Goal: Task Accomplishment & Management: Manage account settings

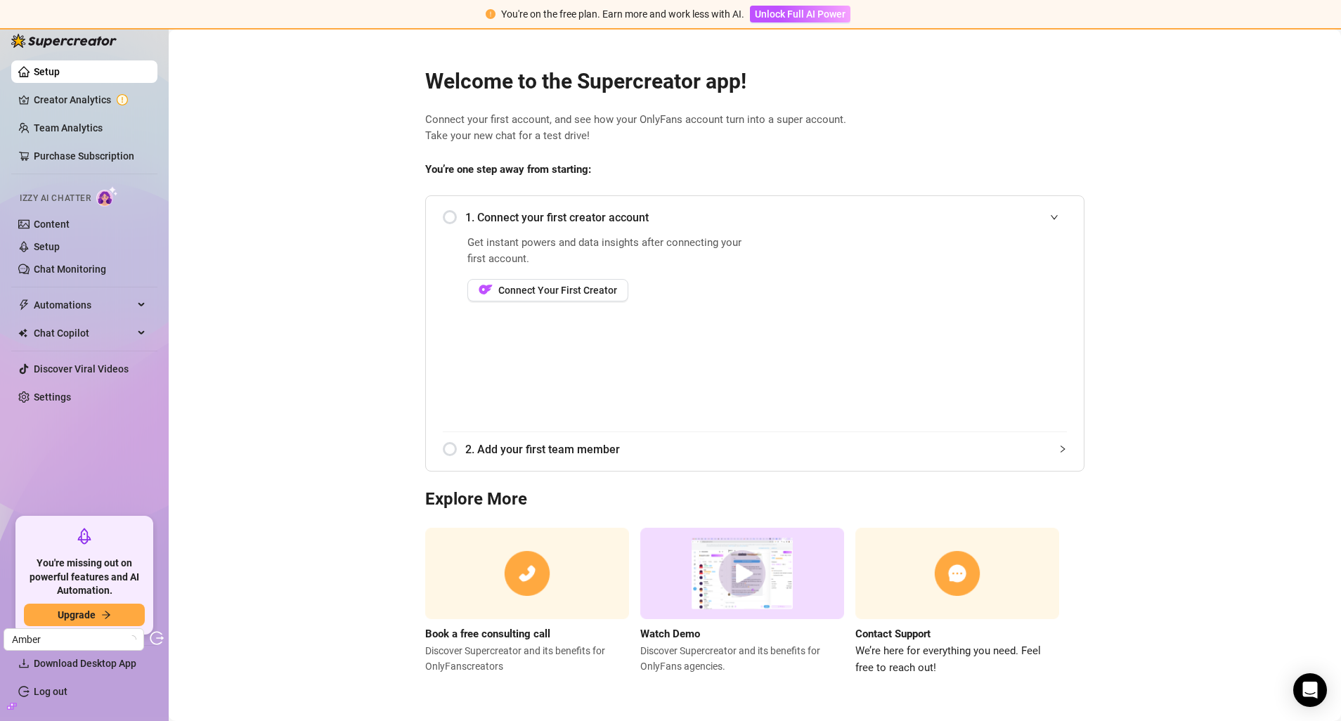
click at [516, 18] on span "You're on the free plan. Earn more and work less with AI." at bounding box center [622, 13] width 243 height 11
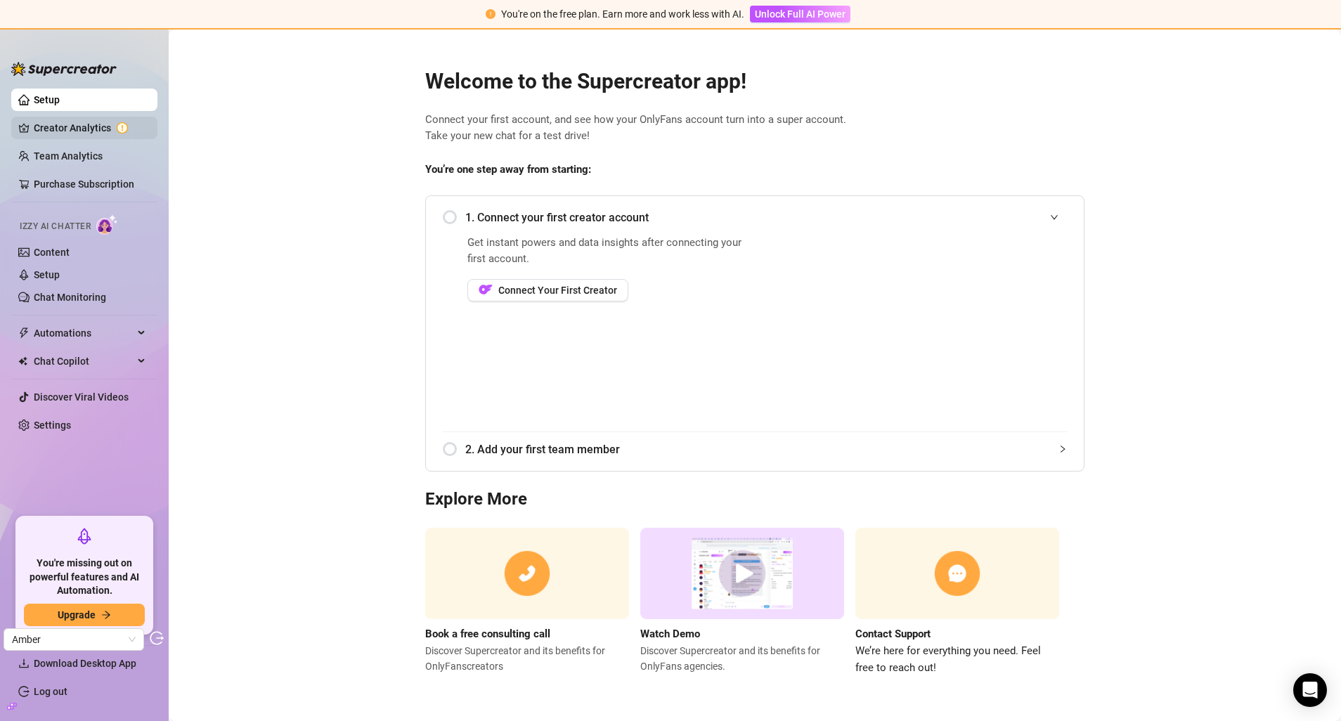
click at [91, 130] on link "Creator Analytics" at bounding box center [90, 128] width 112 height 22
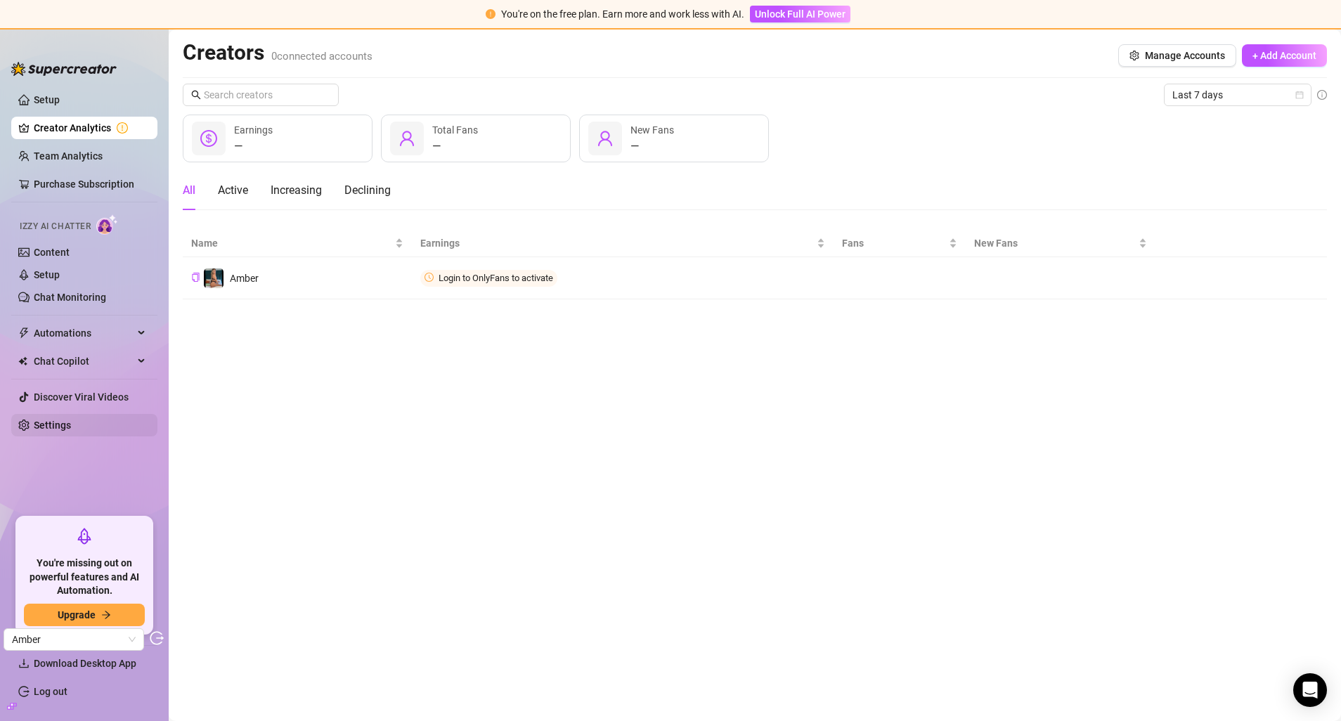
click at [55, 430] on link "Settings" at bounding box center [52, 424] width 37 height 11
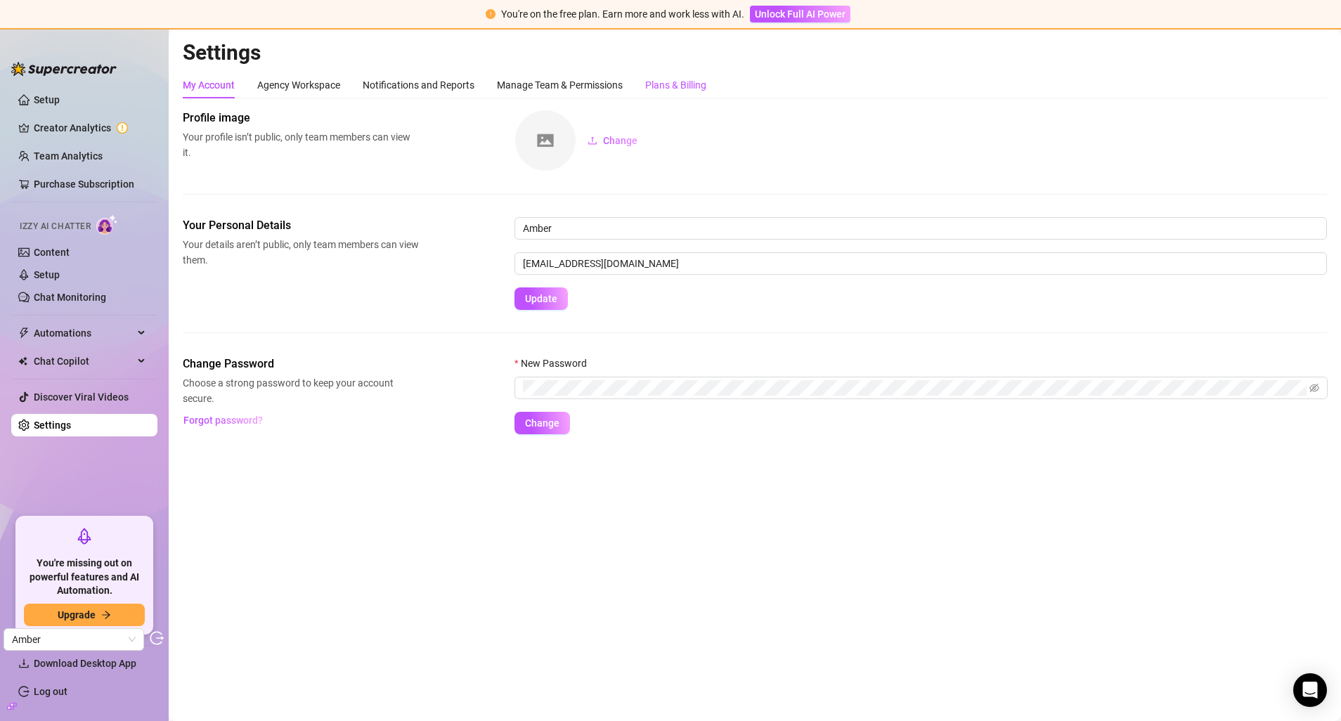
click at [655, 84] on div "Plans & Billing" at bounding box center [675, 84] width 61 height 15
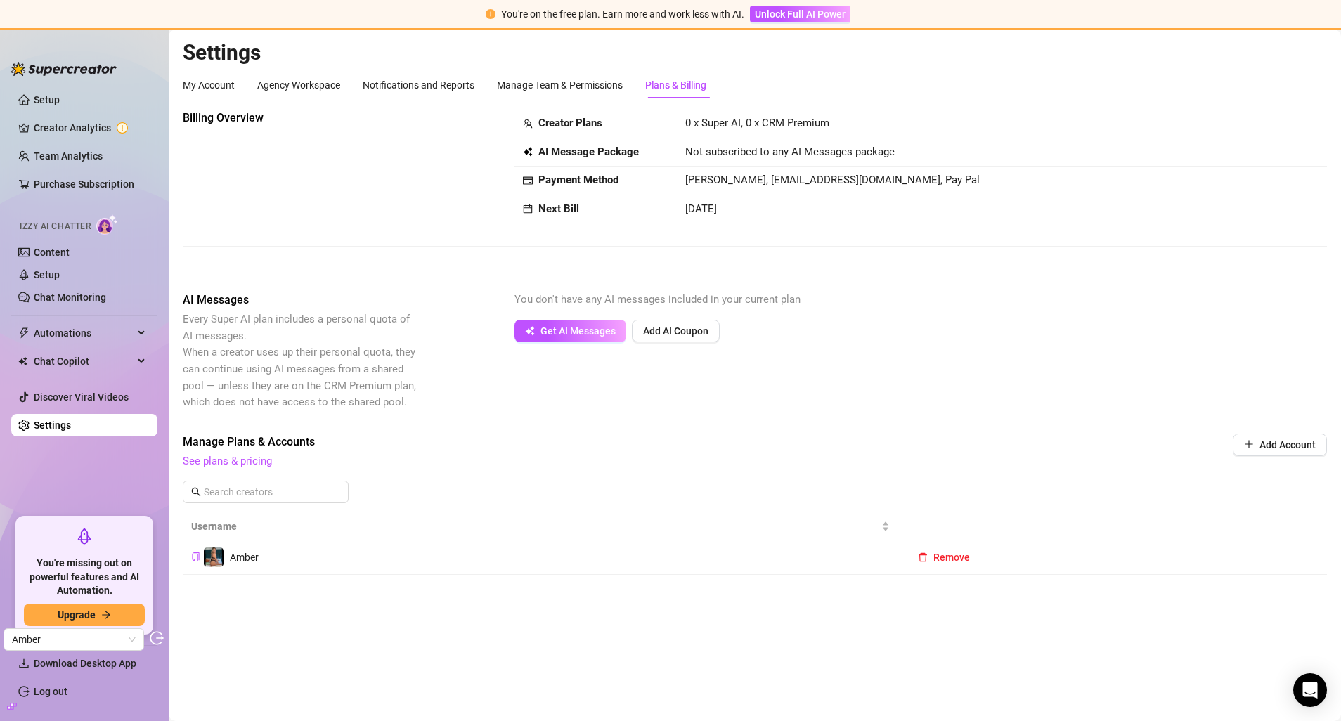
click at [993, 353] on div "AI Messages Every Super AI plan includes a personal quota of AI messages. When …" at bounding box center [755, 351] width 1144 height 119
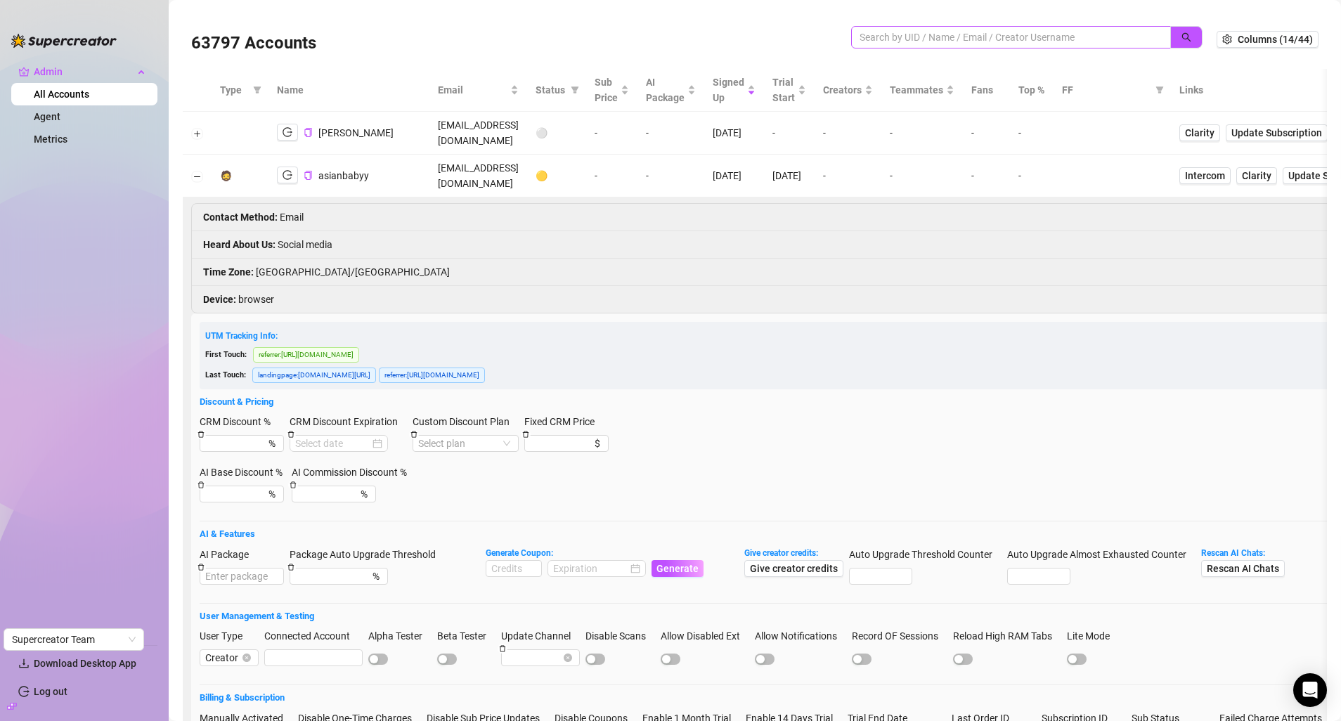
click at [927, 40] on input "search" at bounding box center [1005, 37] width 292 height 15
type input "akeragencymain@gmail.com"
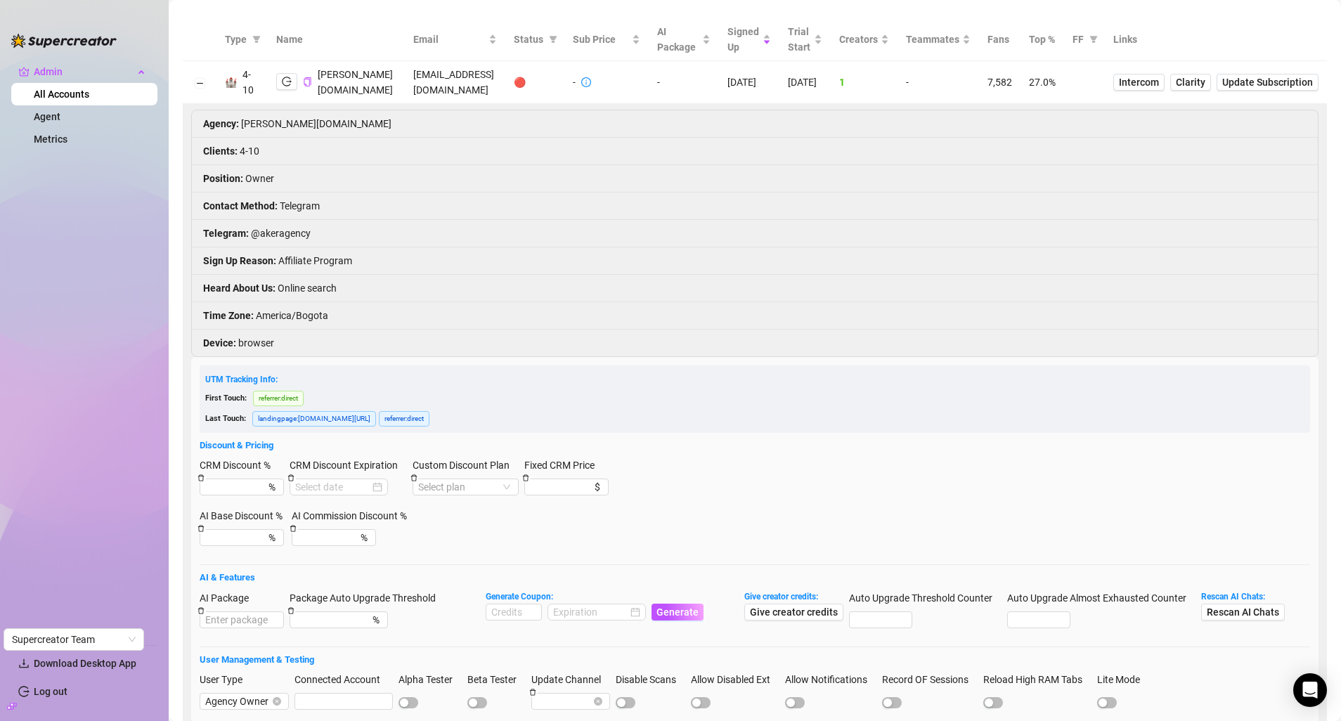
scroll to position [51, 0]
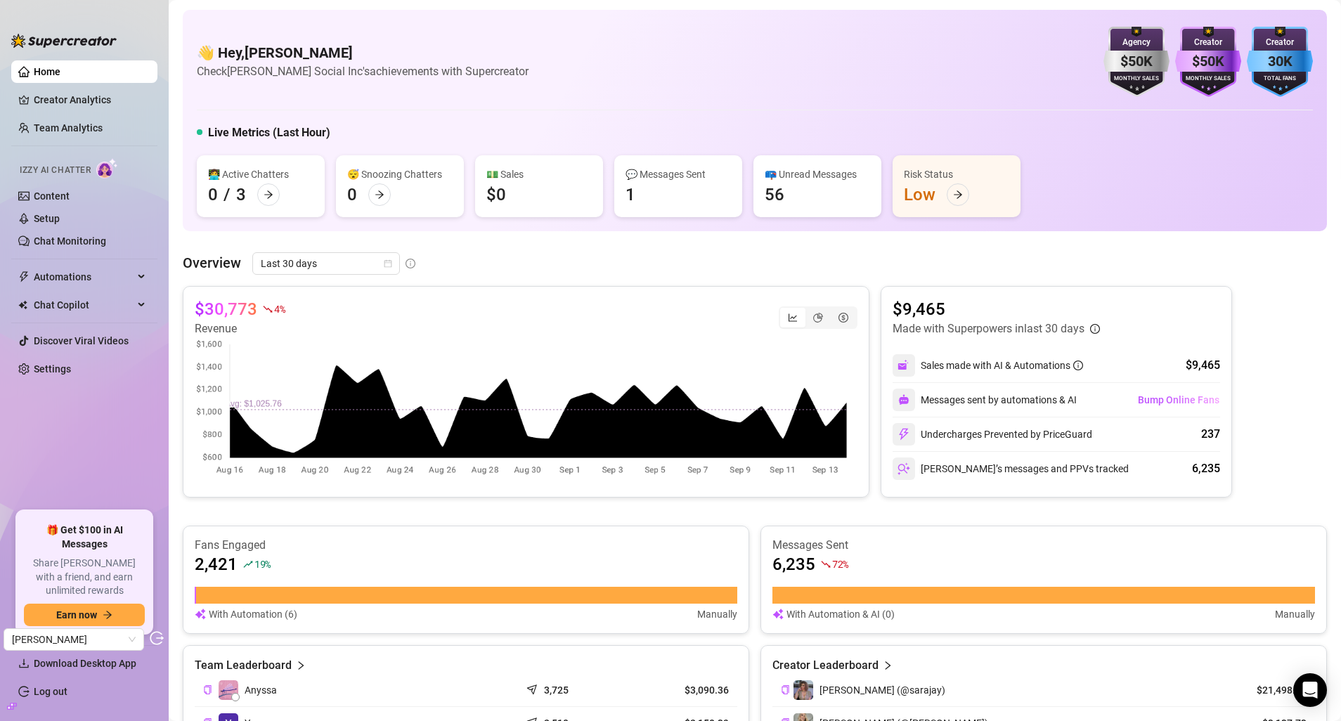
click at [89, 111] on ul "Home Creator Analytics Team Analytics Izzy AI Chatter Content Setup Chat Monito…" at bounding box center [84, 280] width 146 height 450
click at [94, 104] on link "Creator Analytics" at bounding box center [90, 100] width 112 height 22
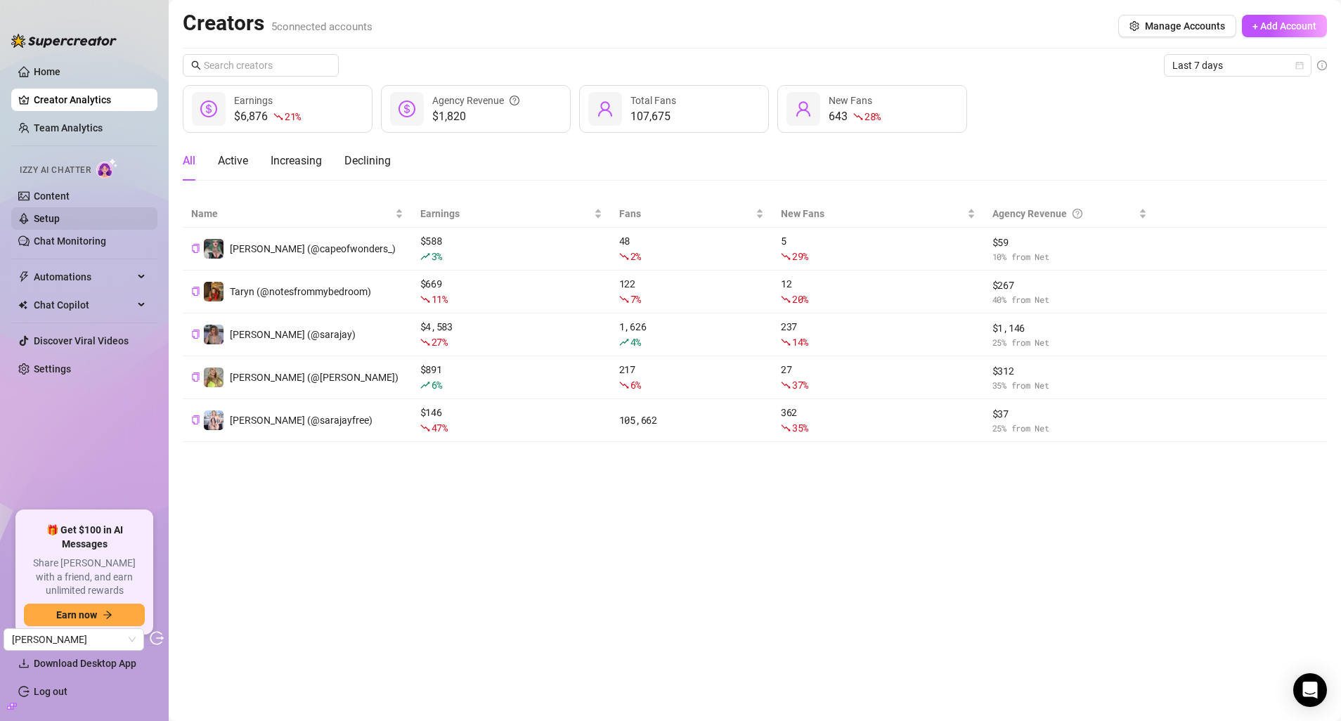
click at [60, 213] on link "Setup" at bounding box center [47, 218] width 26 height 11
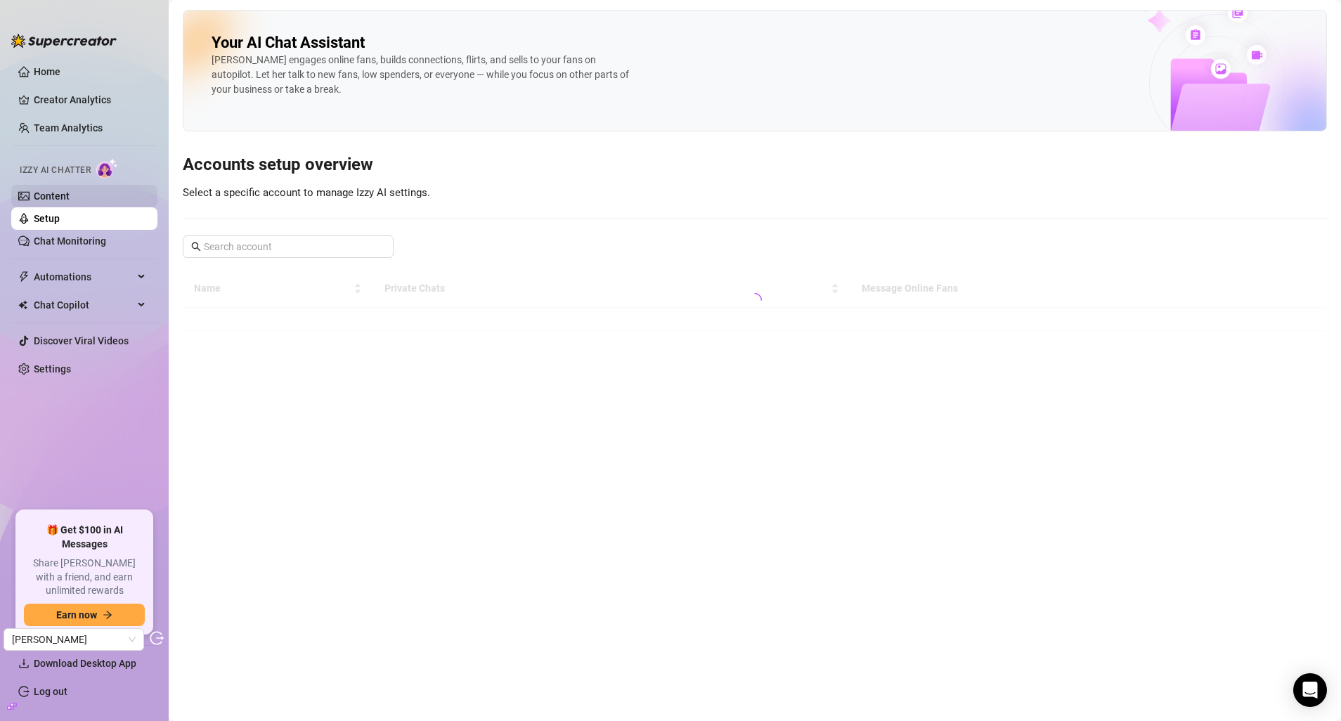
click at [70, 194] on link "Content" at bounding box center [52, 195] width 36 height 11
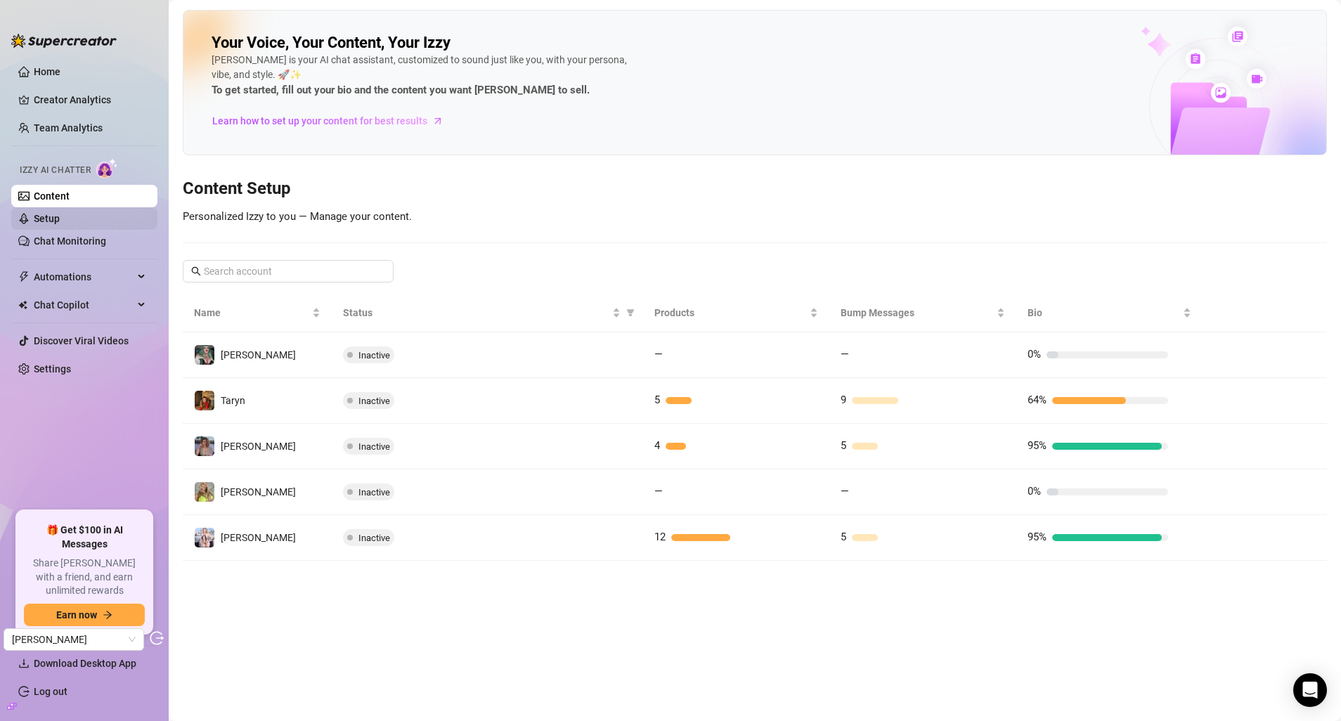
click at [50, 216] on link "Setup" at bounding box center [47, 218] width 26 height 11
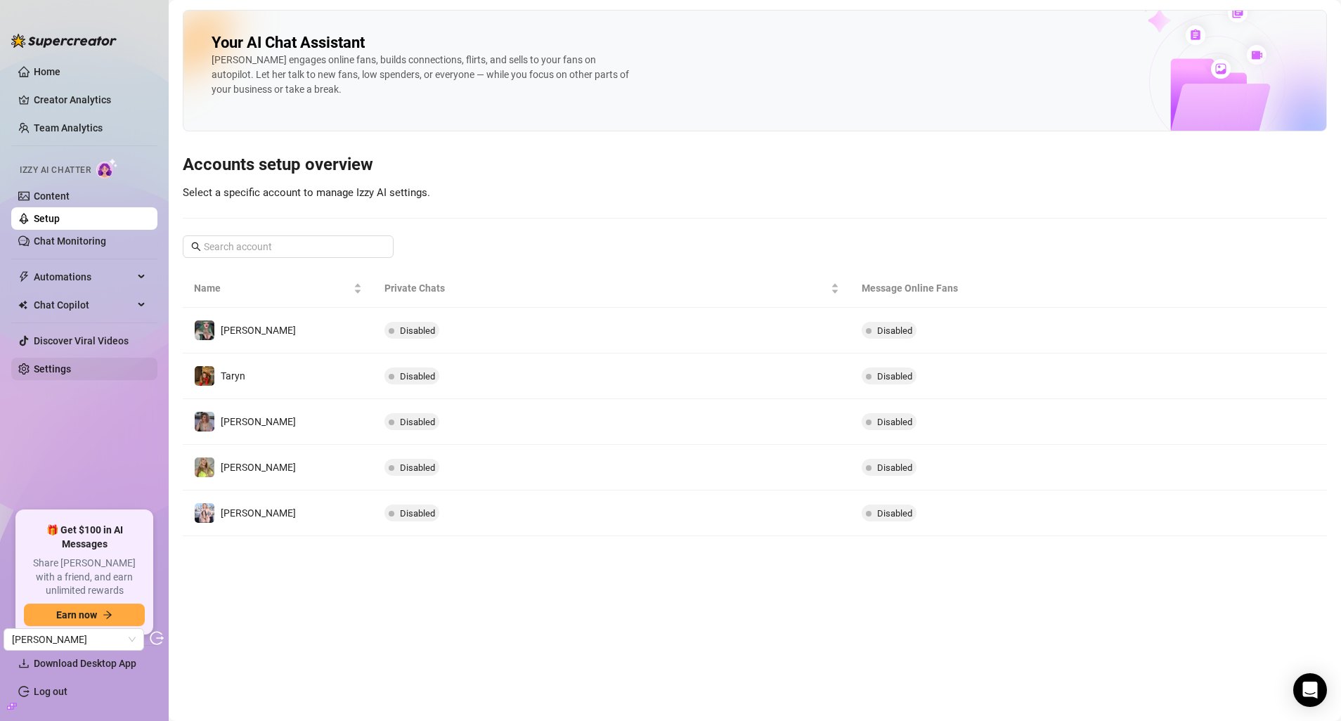
click at [71, 365] on link "Settings" at bounding box center [52, 368] width 37 height 11
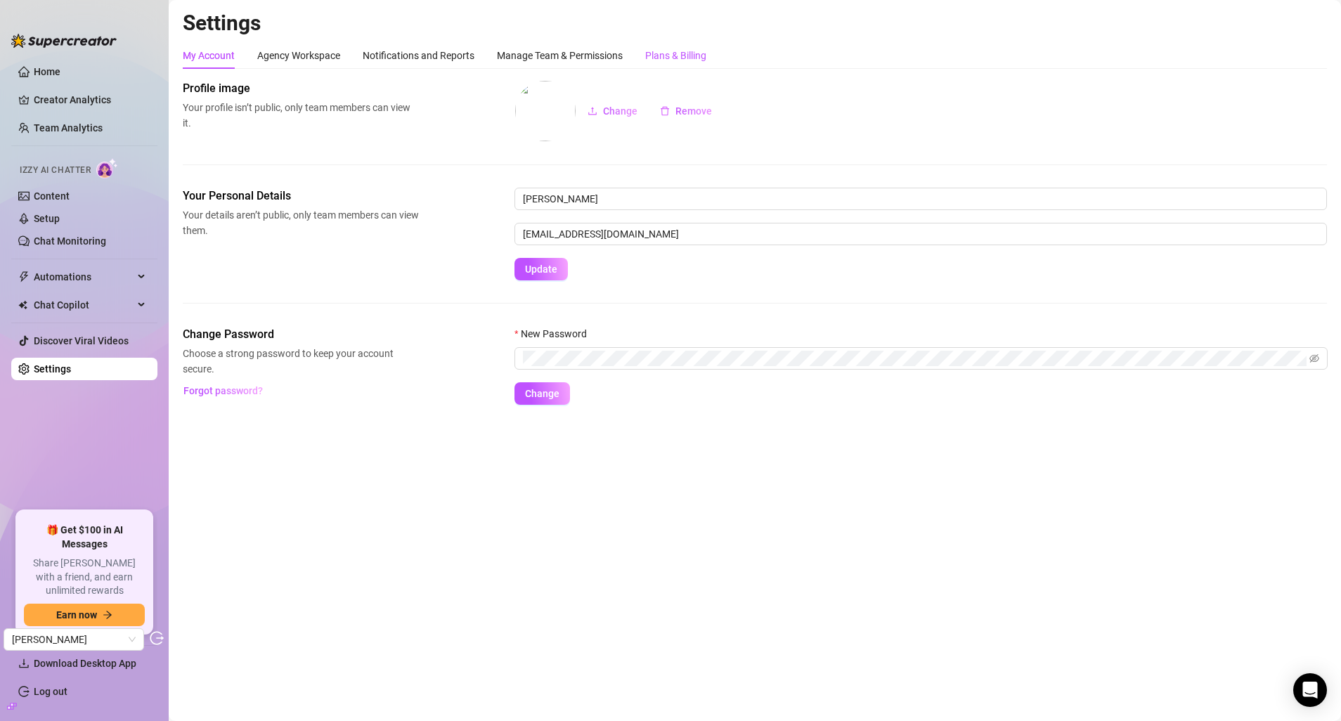
click at [660, 53] on div "Plans & Billing" at bounding box center [675, 55] width 61 height 15
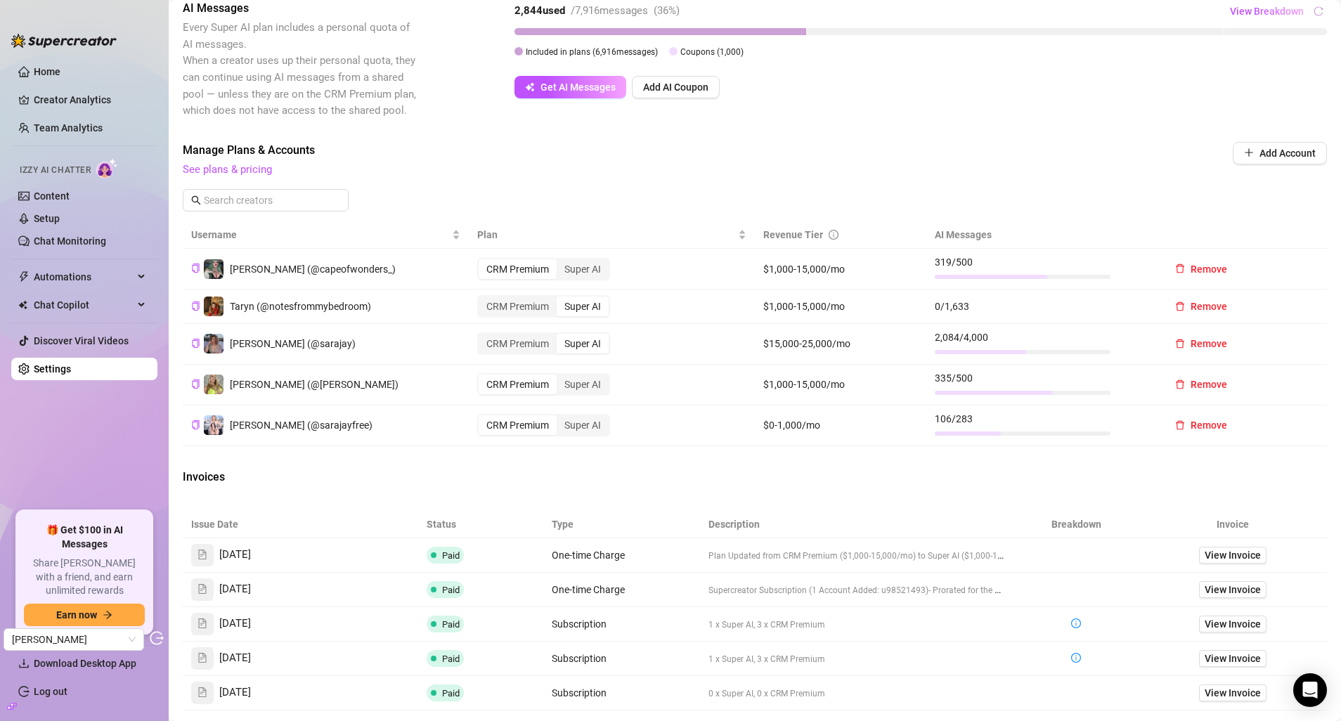
scroll to position [301, 0]
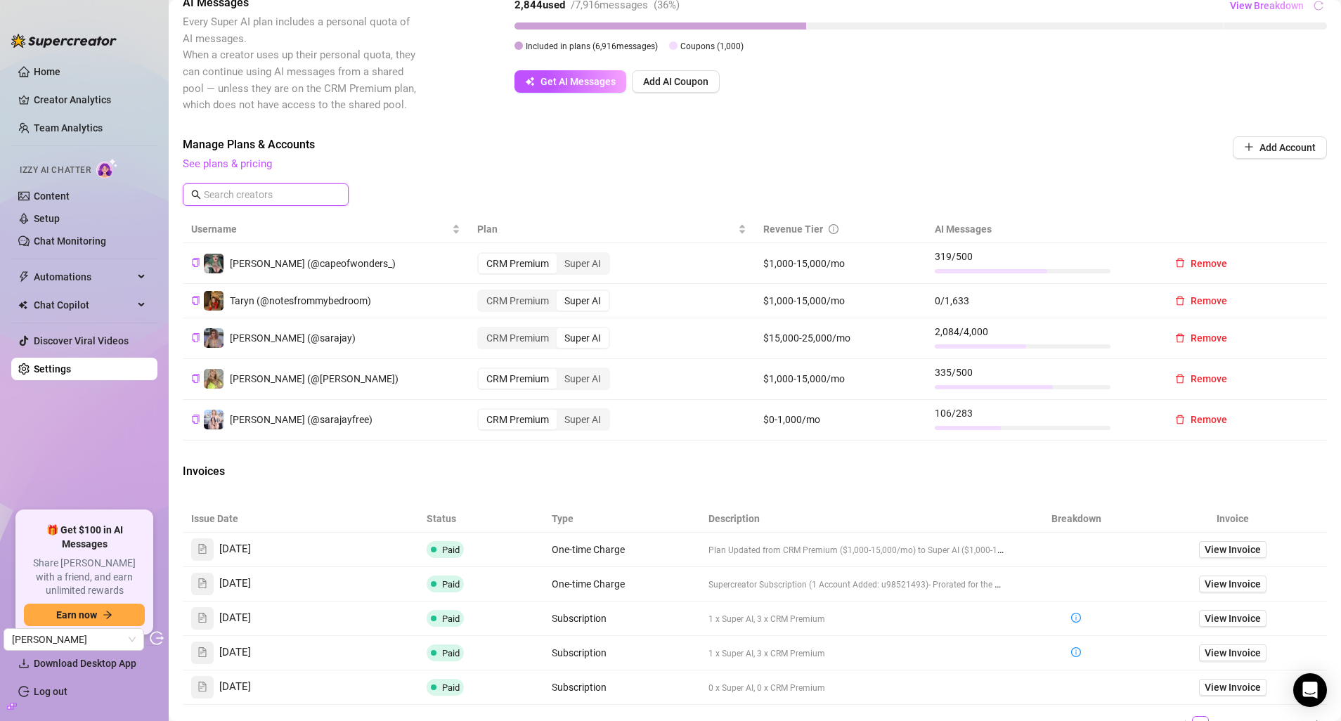
click at [249, 197] on input "text" at bounding box center [266, 194] width 125 height 15
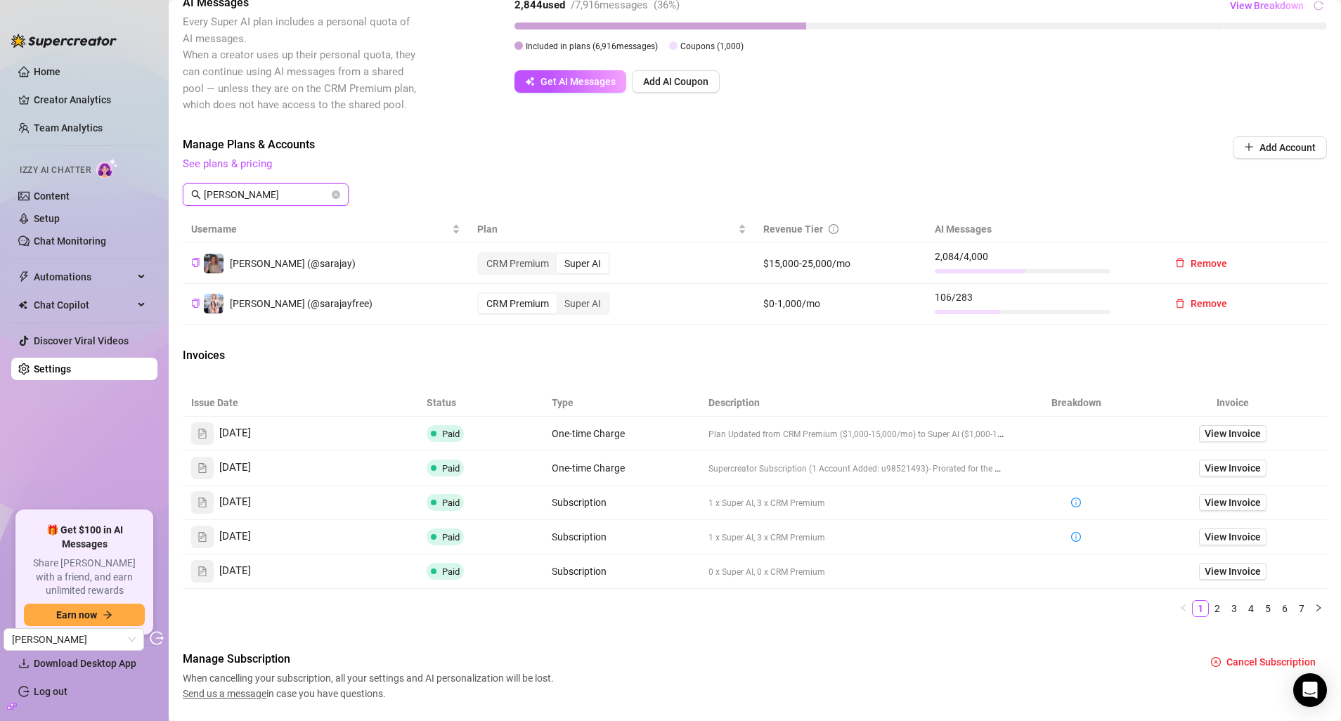
type input "sara"
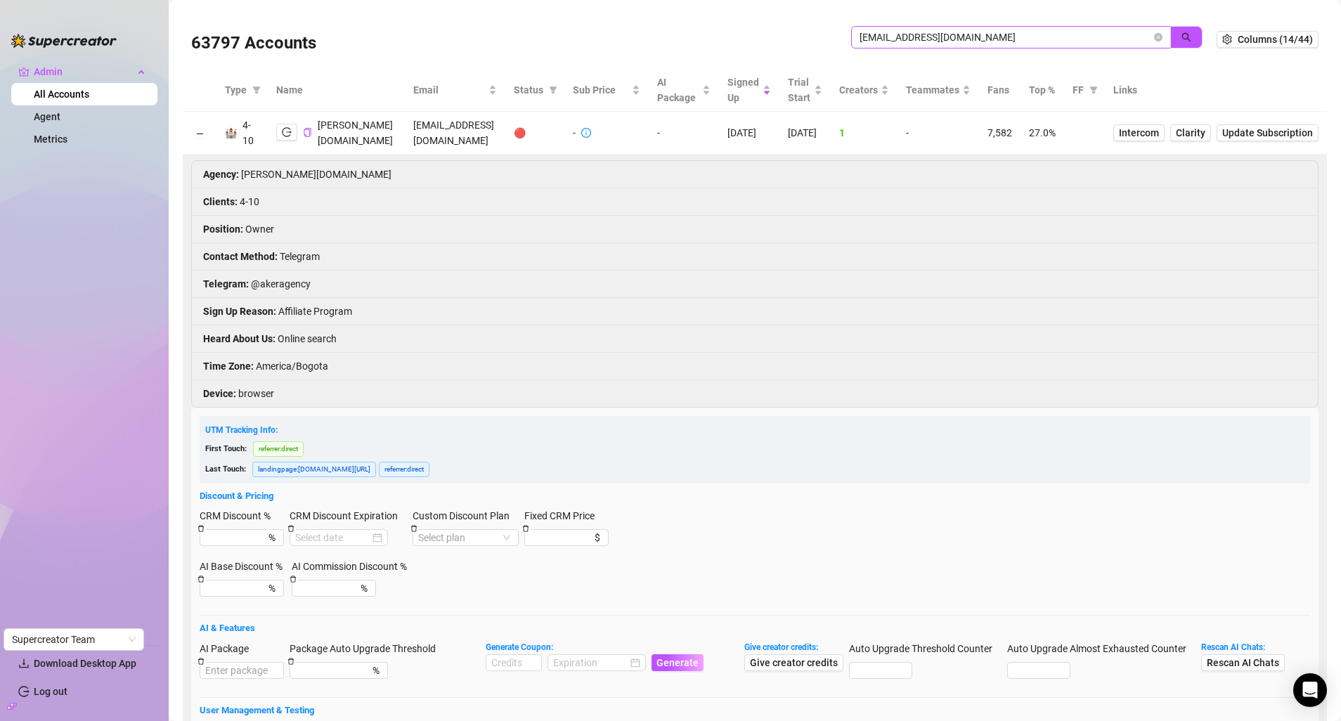
click at [894, 47] on span "[EMAIL_ADDRESS][DOMAIN_NAME]" at bounding box center [1011, 37] width 320 height 22
click at [904, 41] on input "[EMAIL_ADDRESS][DOMAIN_NAME]" at bounding box center [1005, 37] width 292 height 15
paste input "tesshoman"
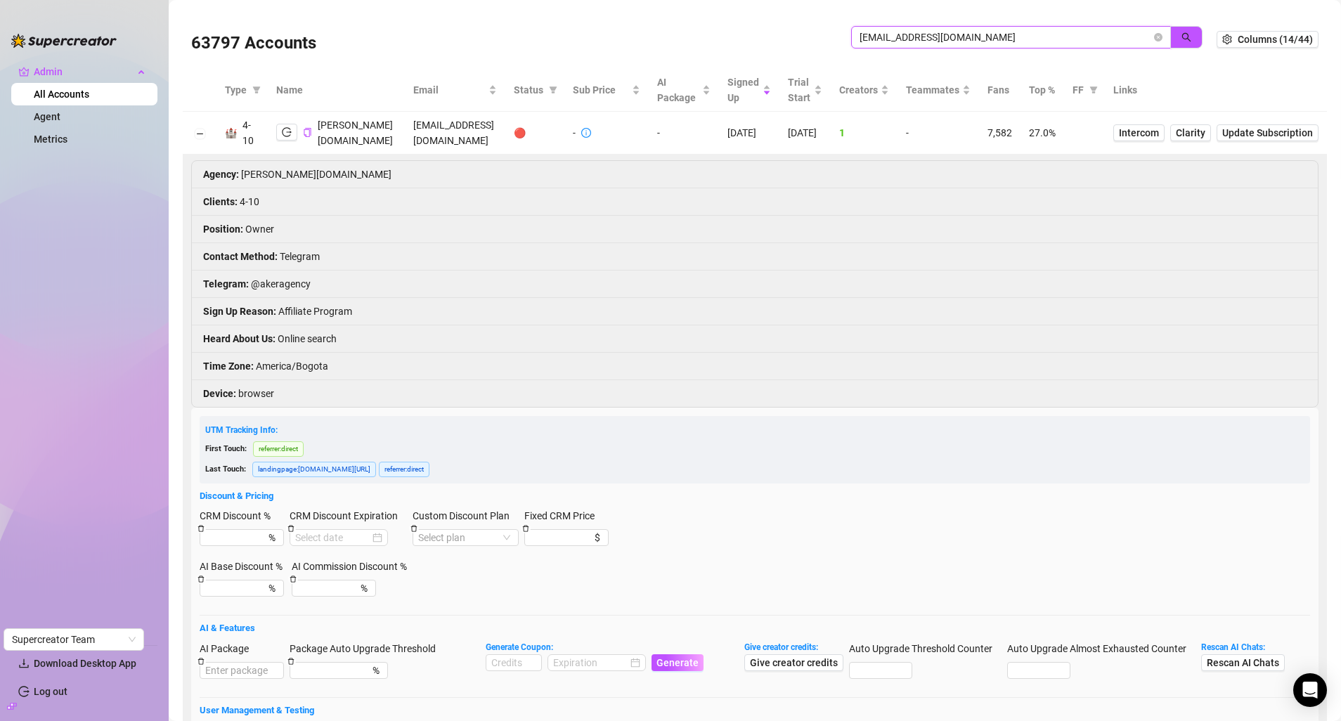
type input "[EMAIL_ADDRESS][DOMAIN_NAME]"
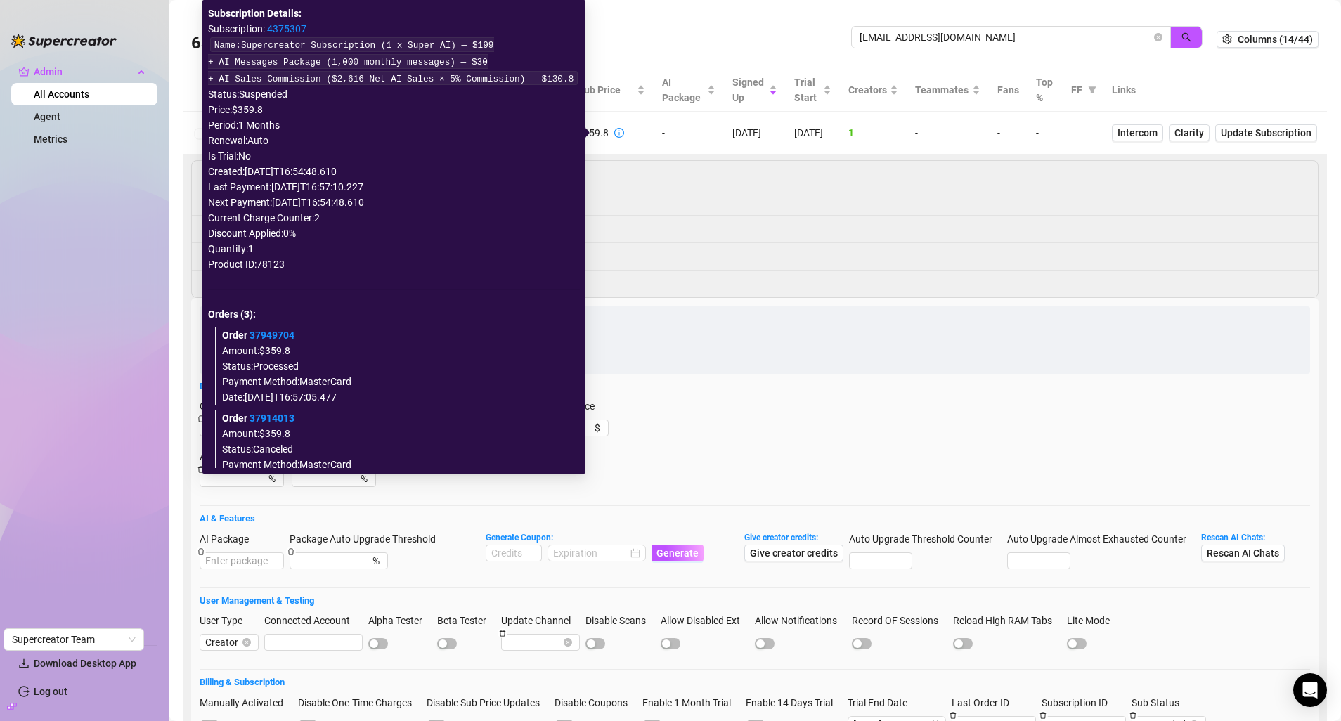
click at [614, 129] on icon "info-circle" at bounding box center [619, 133] width 10 height 10
click at [278, 31] on link "4375307" at bounding box center [286, 28] width 39 height 11
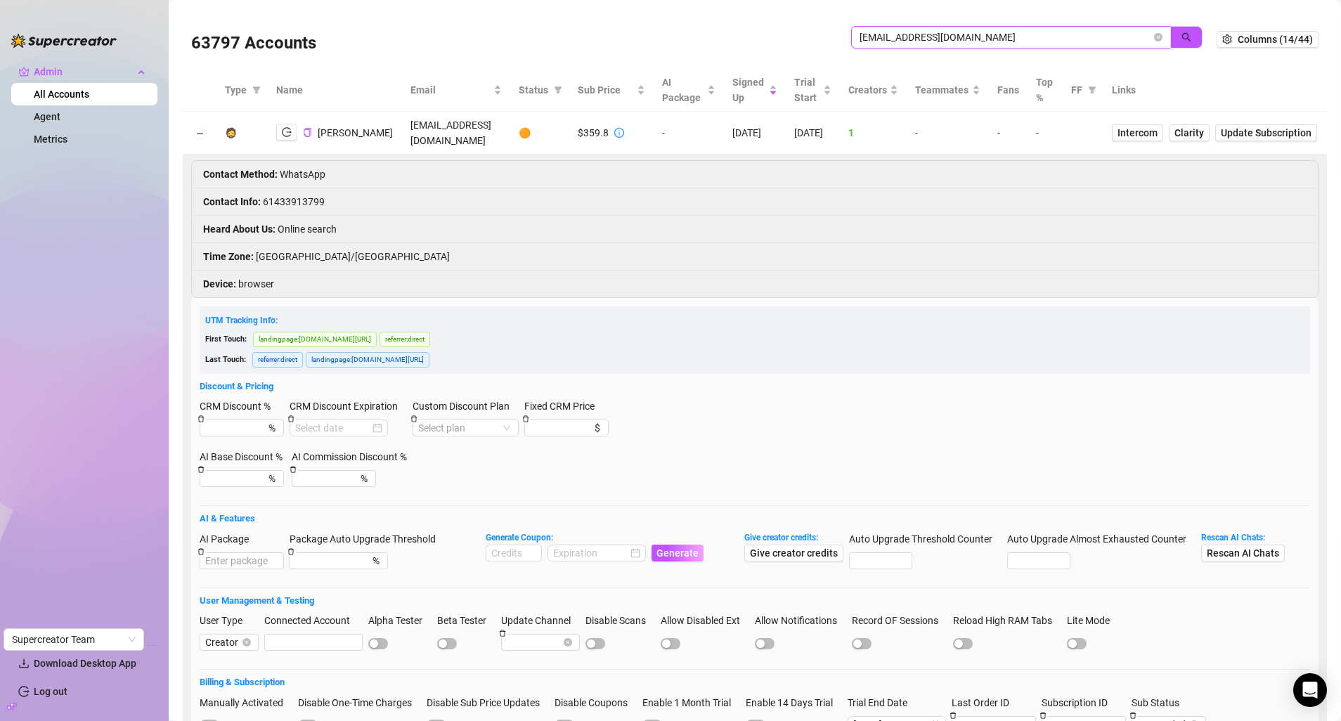
click at [873, 41] on input "tesshomann@gmail.com" at bounding box center [1005, 37] width 292 height 15
click at [1154, 35] on icon "close-circle" at bounding box center [1158, 37] width 8 height 8
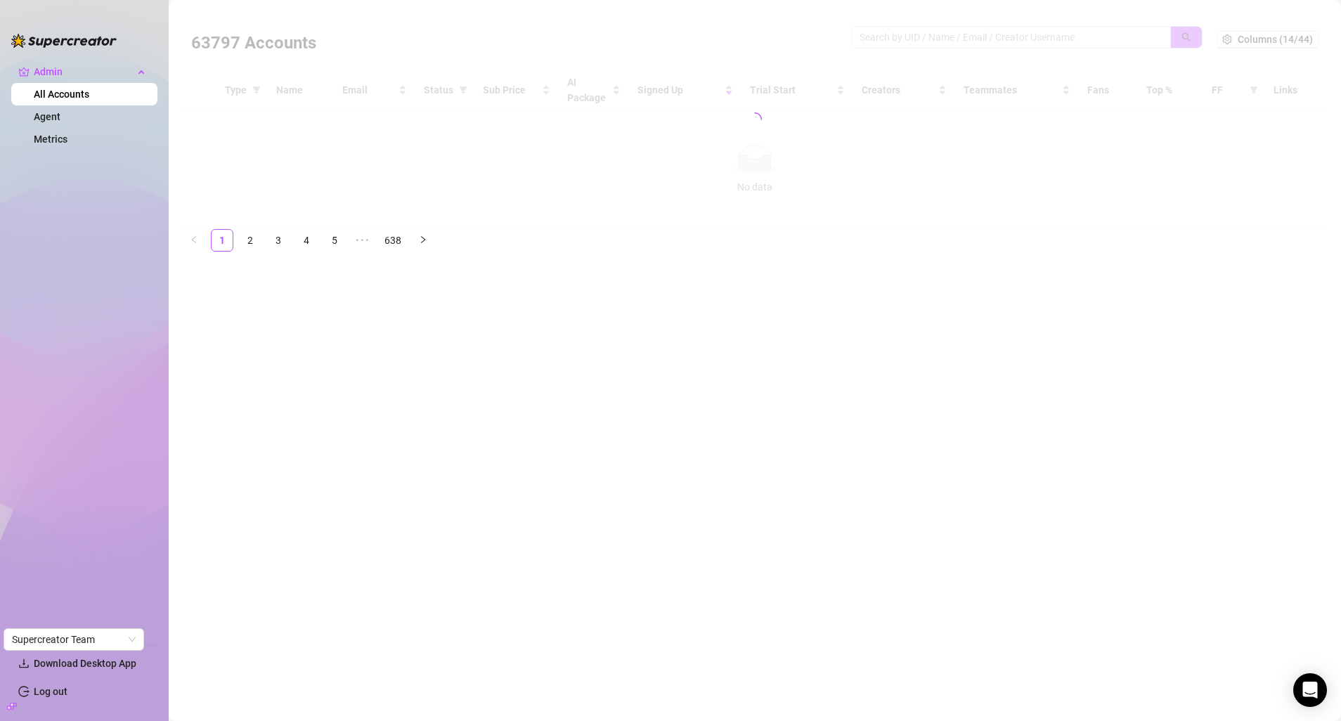
click at [1049, 33] on div at bounding box center [755, 119] width 1144 height 219
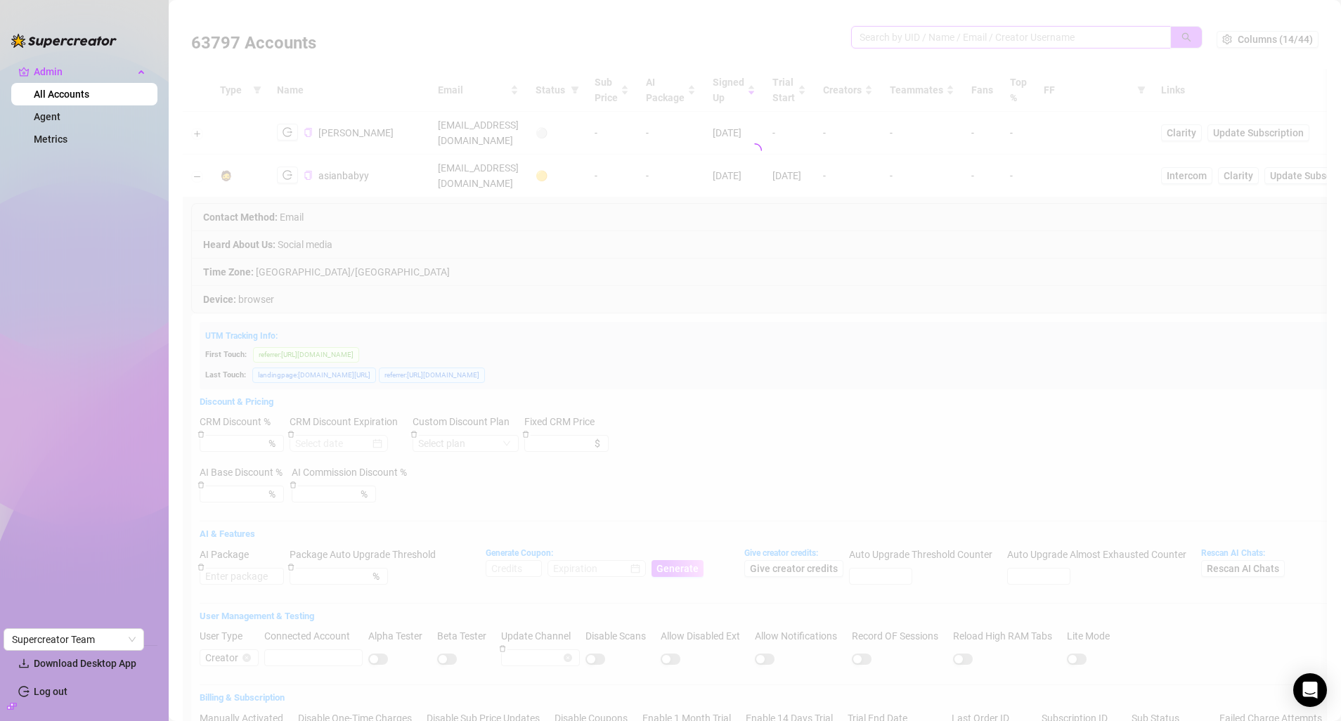
click at [1049, 33] on input "search" at bounding box center [1005, 37] width 292 height 15
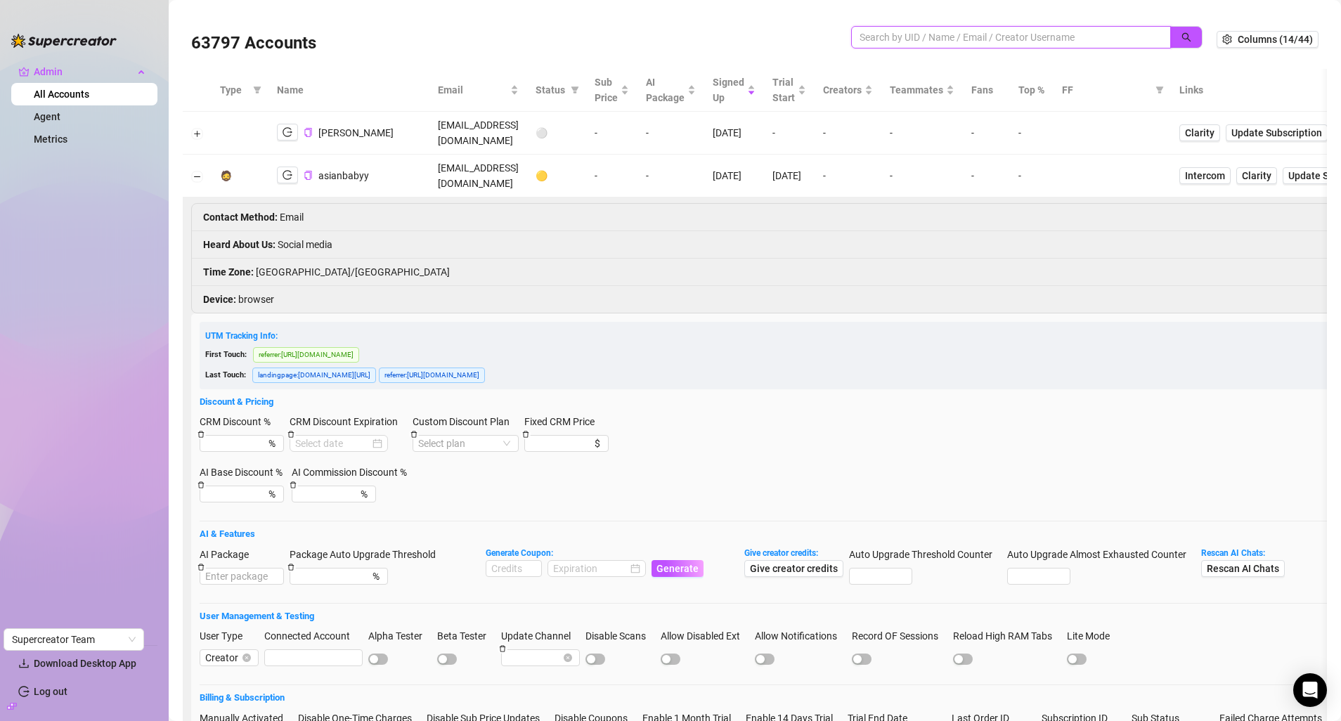
paste input "tesshomann@gmail.com"
type input "tesshomann@gmail.com"
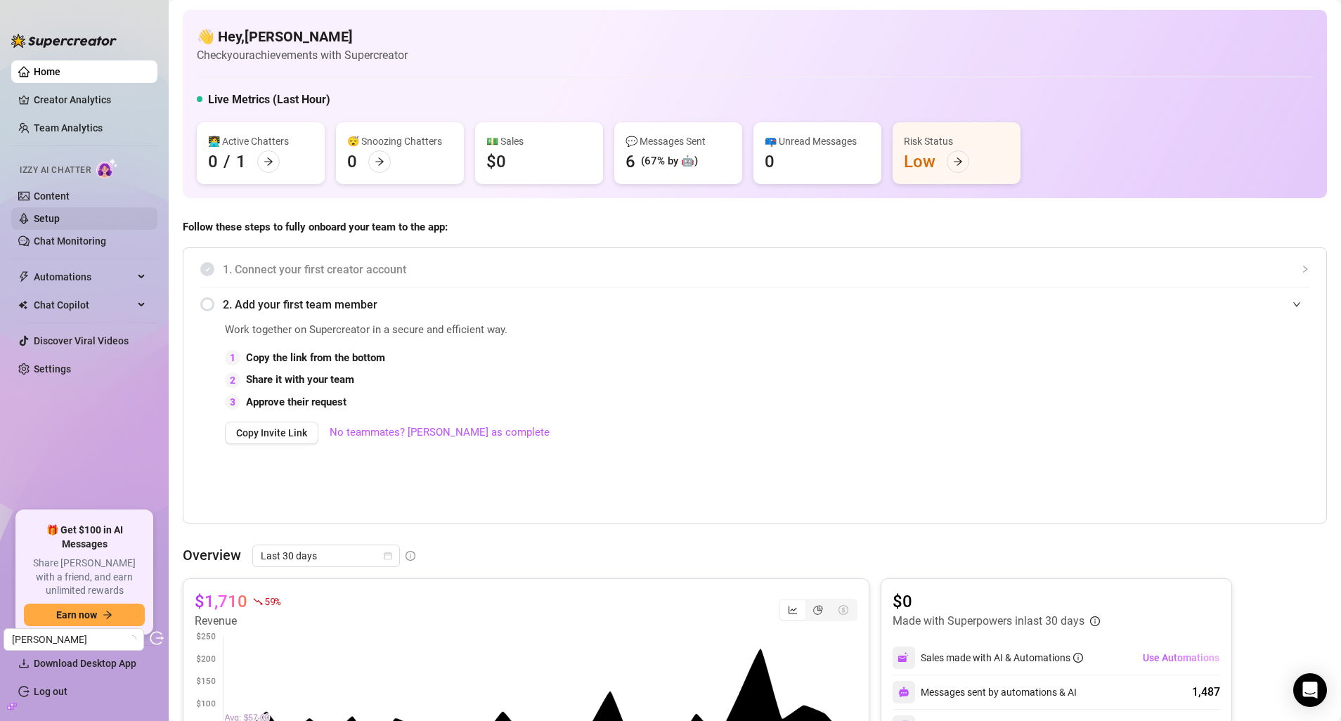
click at [60, 213] on link "Setup" at bounding box center [47, 218] width 26 height 11
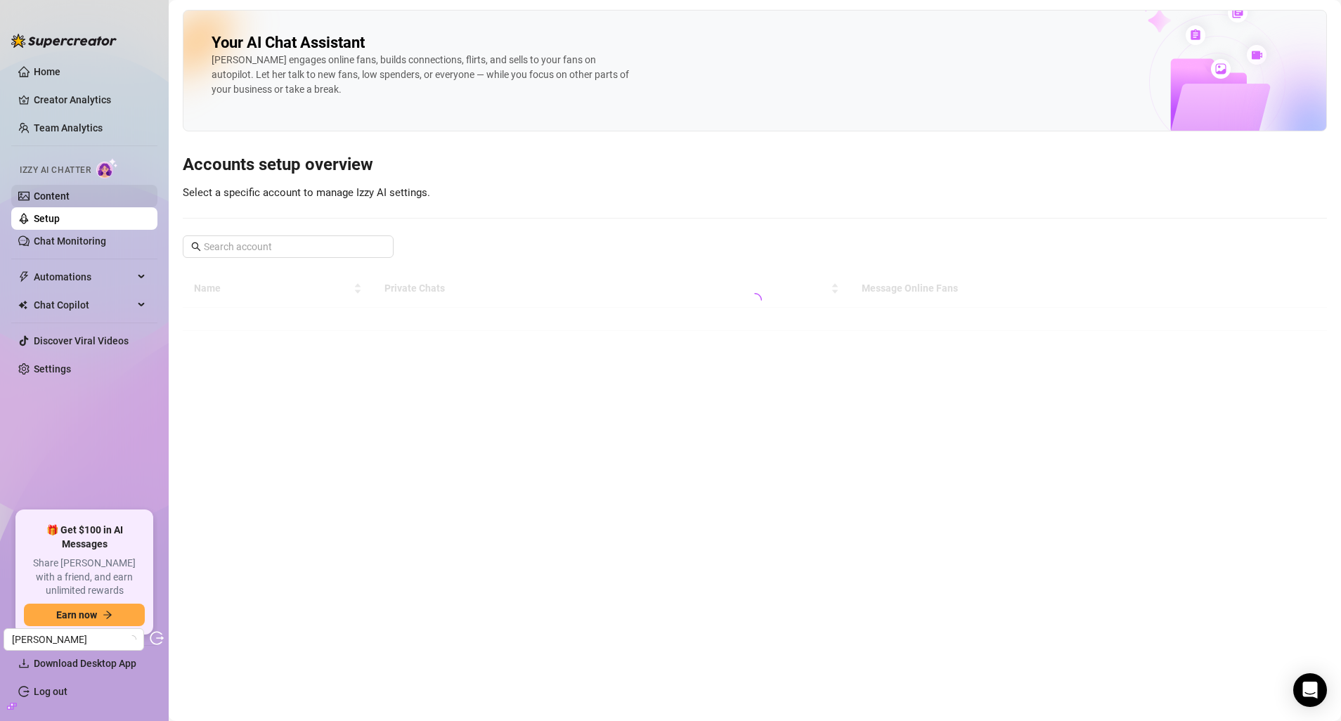
click at [70, 199] on link "Content" at bounding box center [52, 195] width 36 height 11
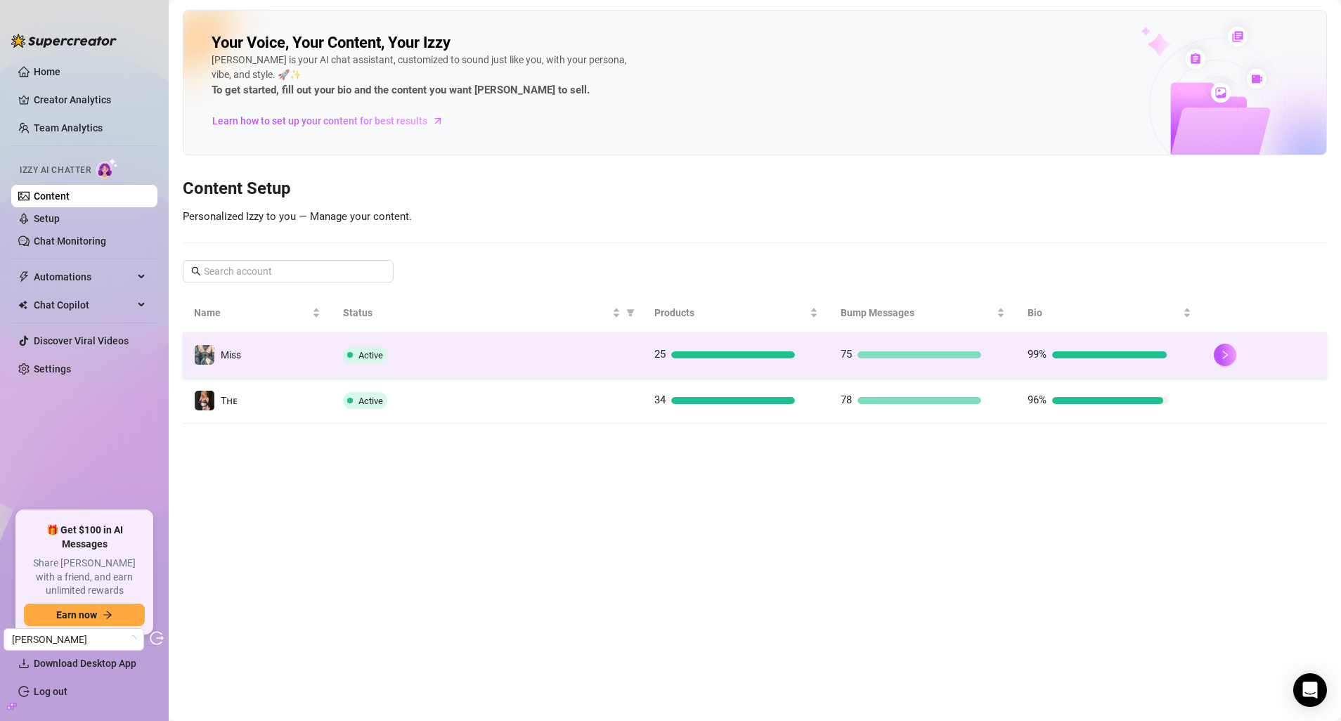
click at [313, 357] on td "Miss" at bounding box center [257, 355] width 149 height 46
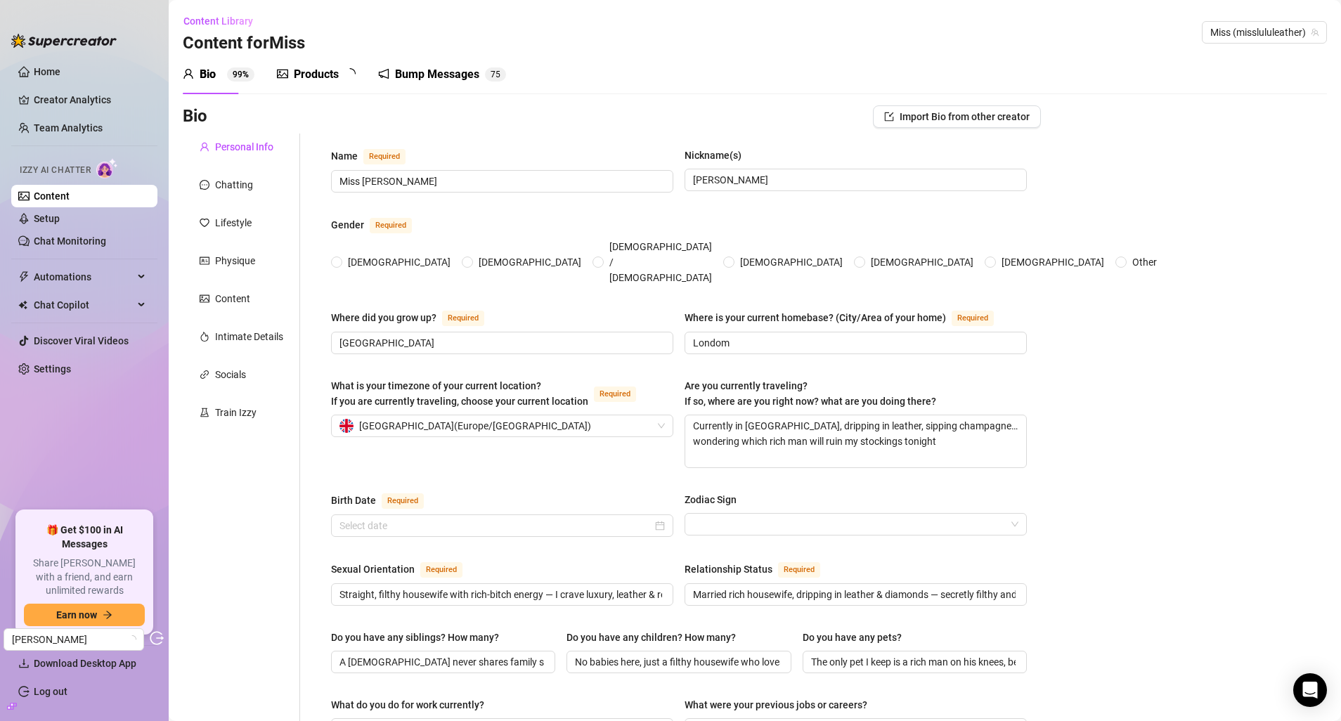
radio input "true"
type input "July 1st, 1991"
click at [237, 185] on div "Chatting" at bounding box center [234, 184] width 38 height 15
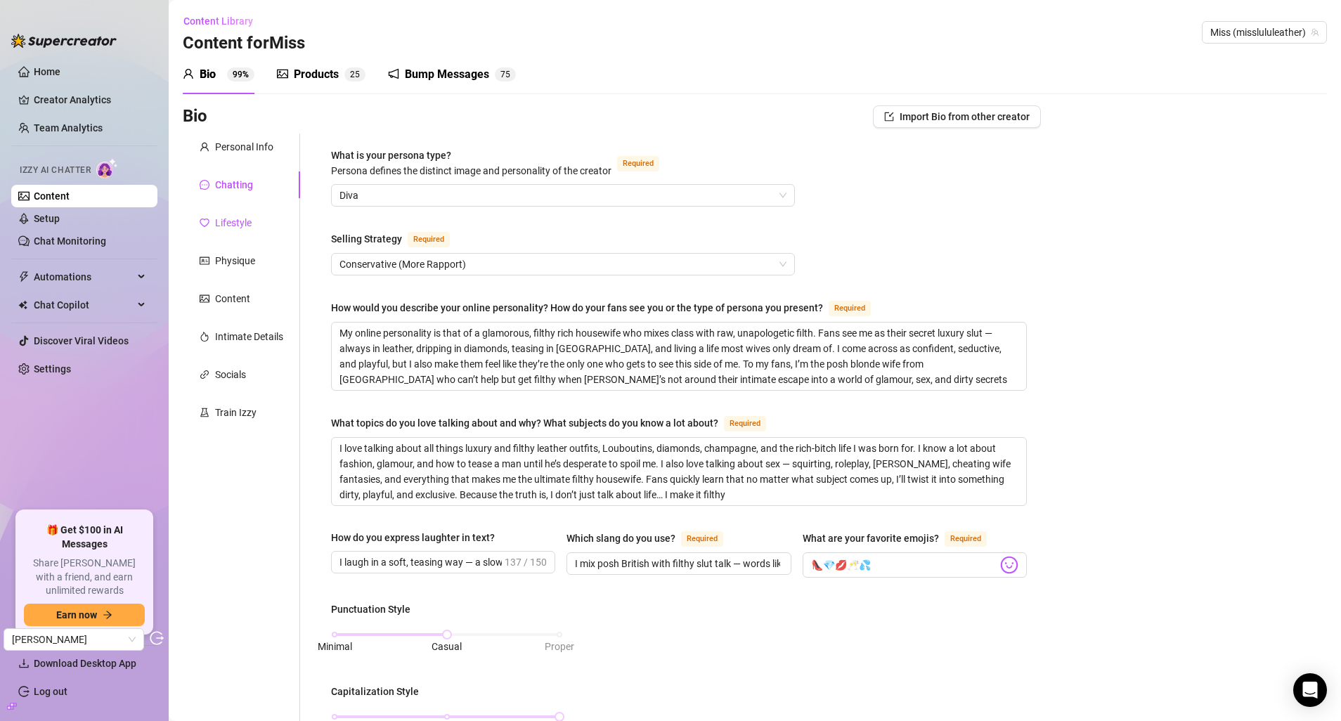
click at [234, 228] on div "Lifestyle" at bounding box center [233, 222] width 37 height 15
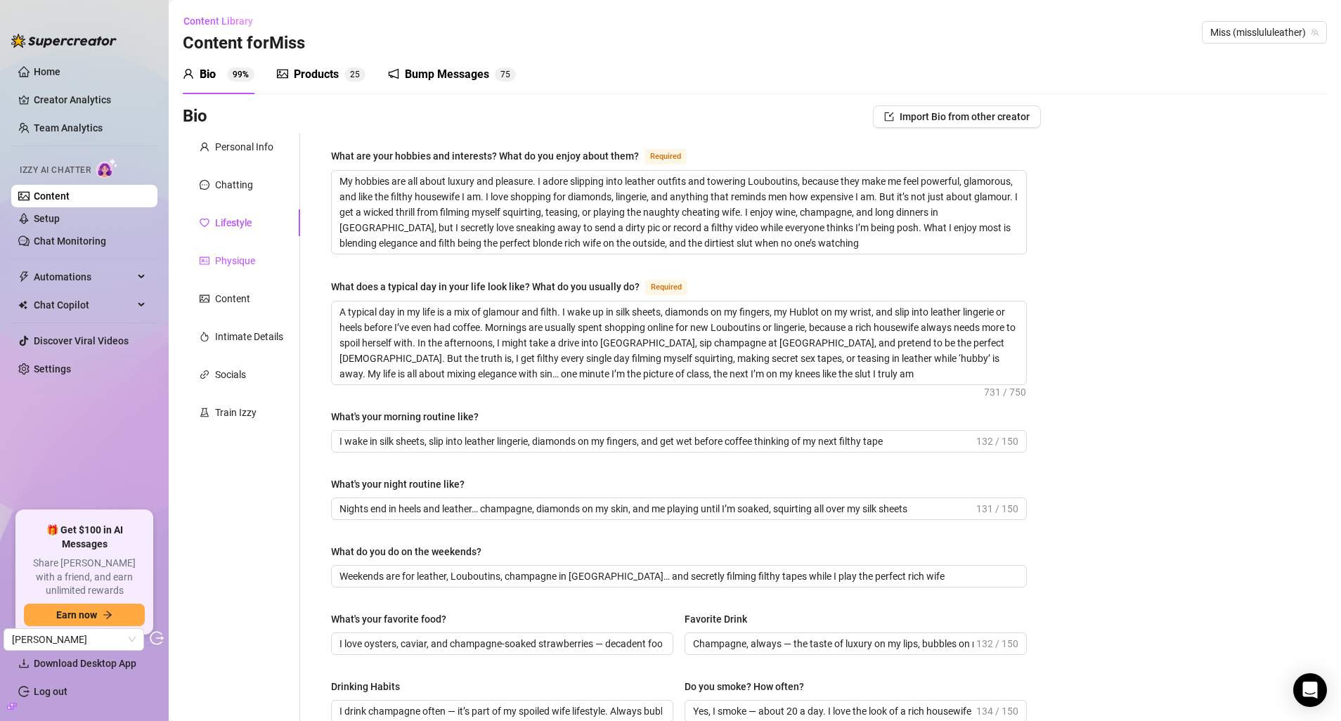
click at [239, 261] on div "Physique" at bounding box center [235, 260] width 40 height 15
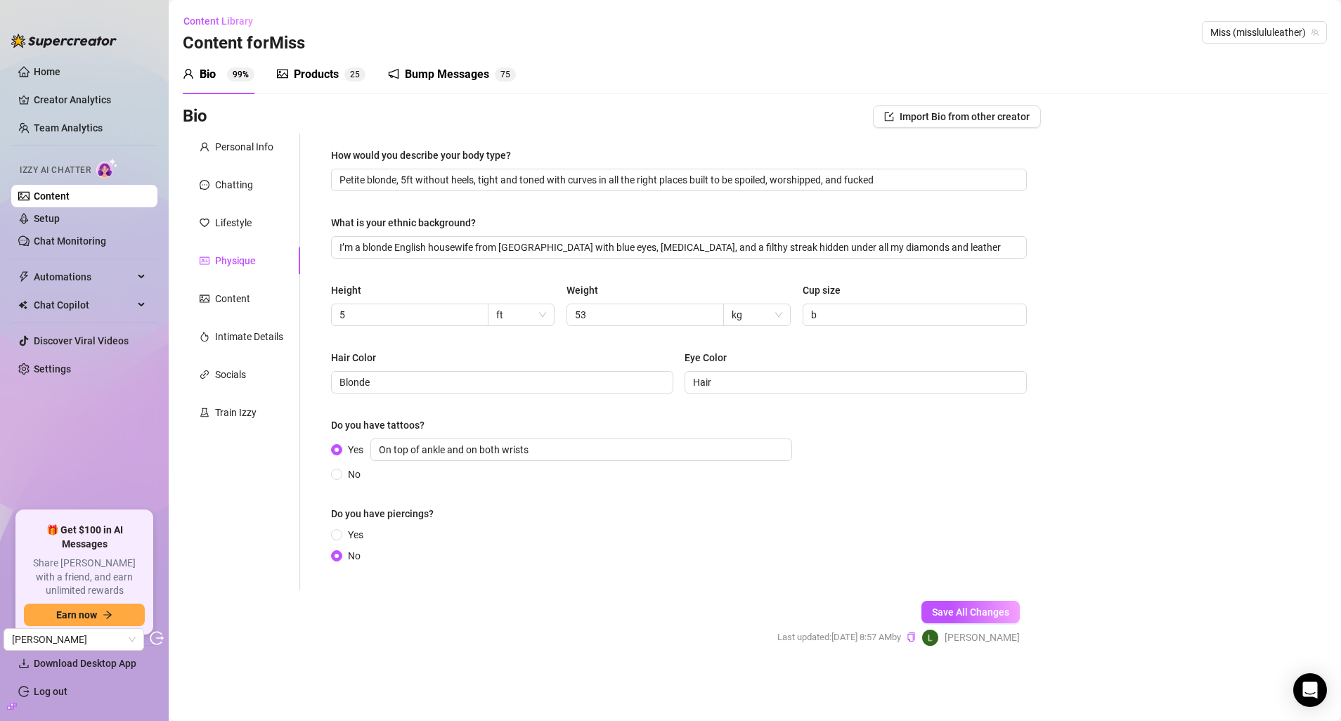
click at [228, 320] on div "Personal Info Chatting Lifestyle Physique Content Intimate Details Socials Trai…" at bounding box center [241, 361] width 117 height 457
click at [230, 306] on div "Content" at bounding box center [232, 298] width 35 height 15
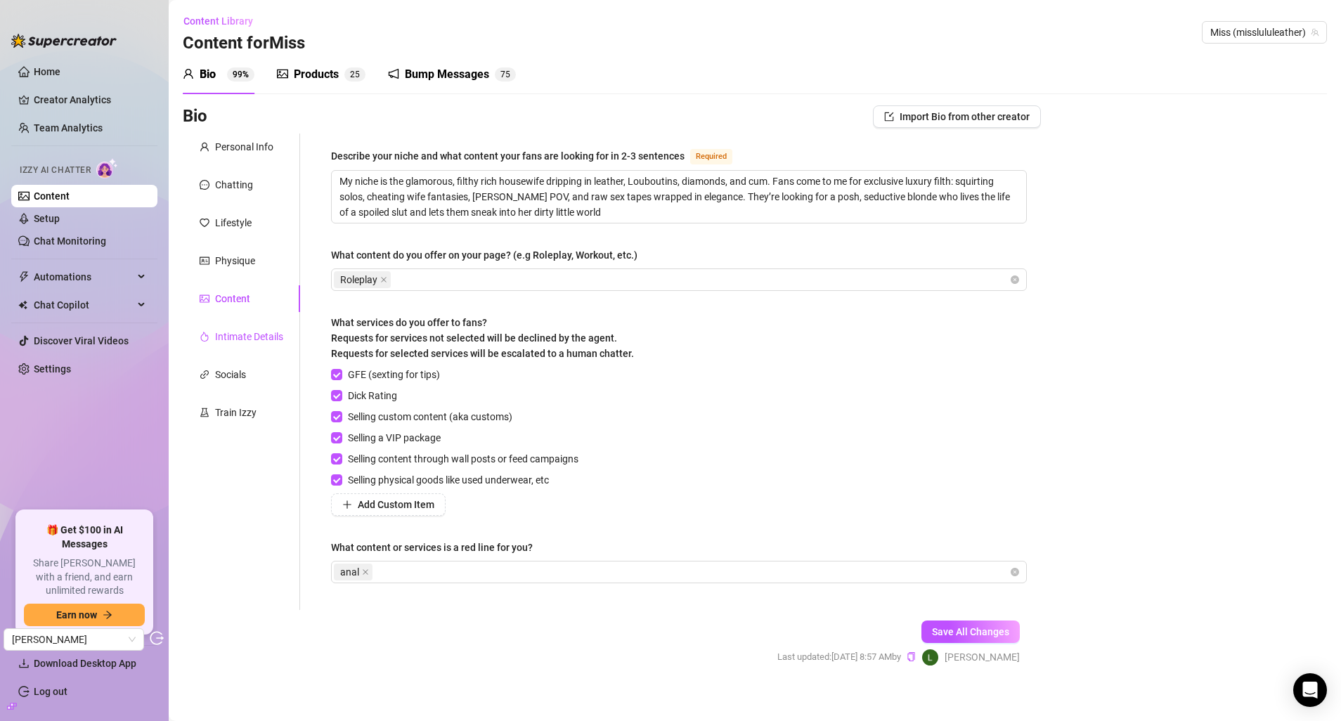
click at [233, 329] on div "Intimate Details" at bounding box center [249, 336] width 68 height 15
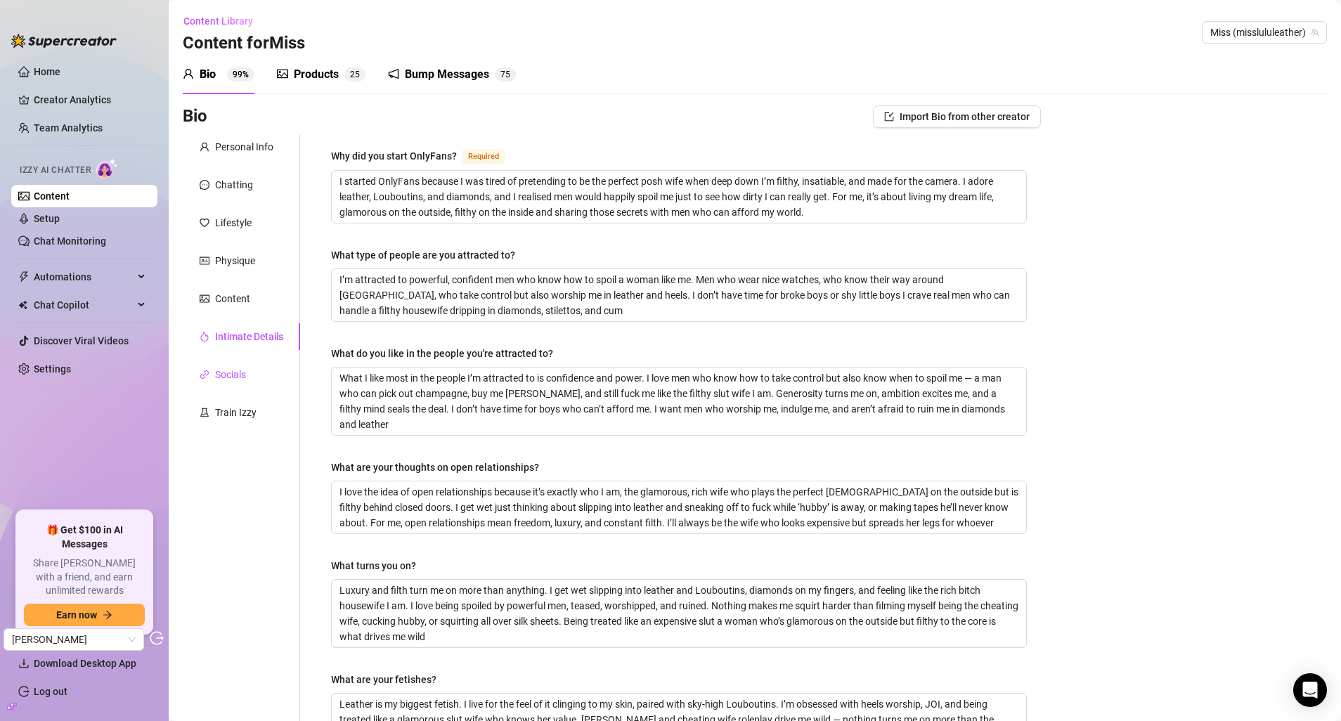
click at [225, 376] on div "Socials" at bounding box center [230, 374] width 31 height 15
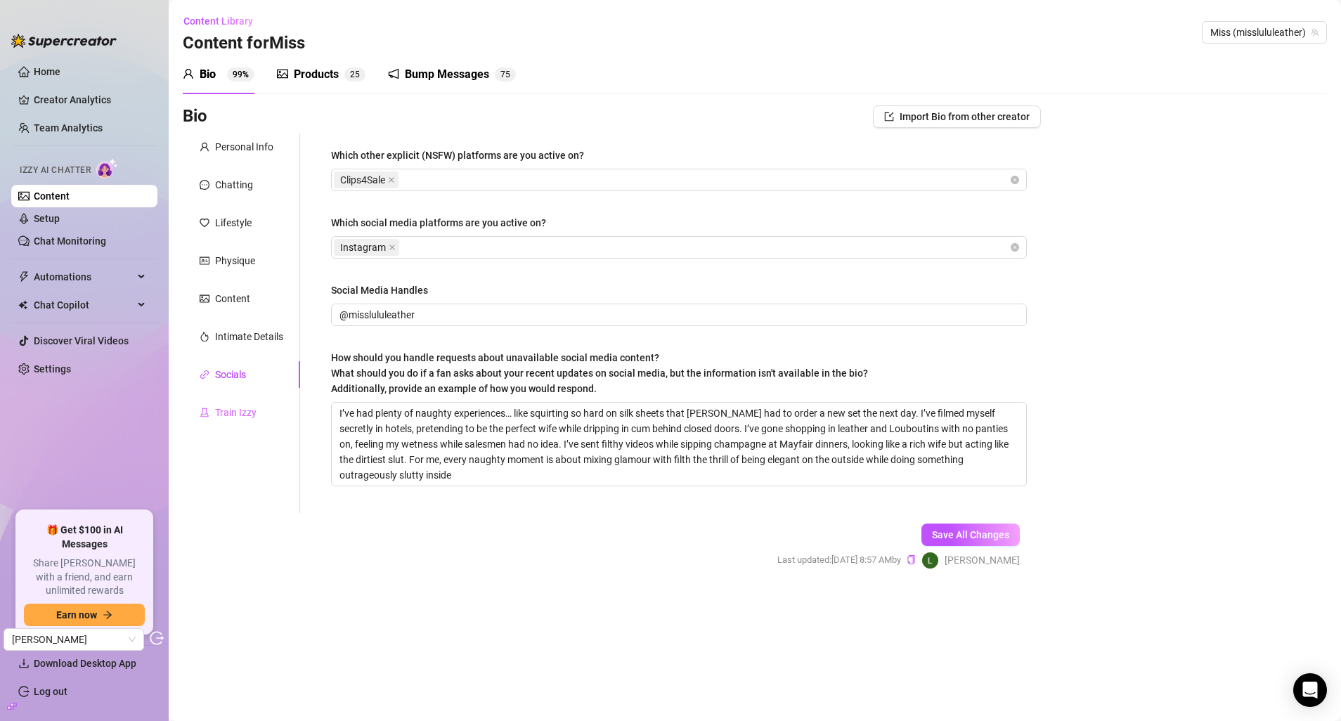
click at [230, 399] on div "Train Izzy" at bounding box center [241, 412] width 117 height 27
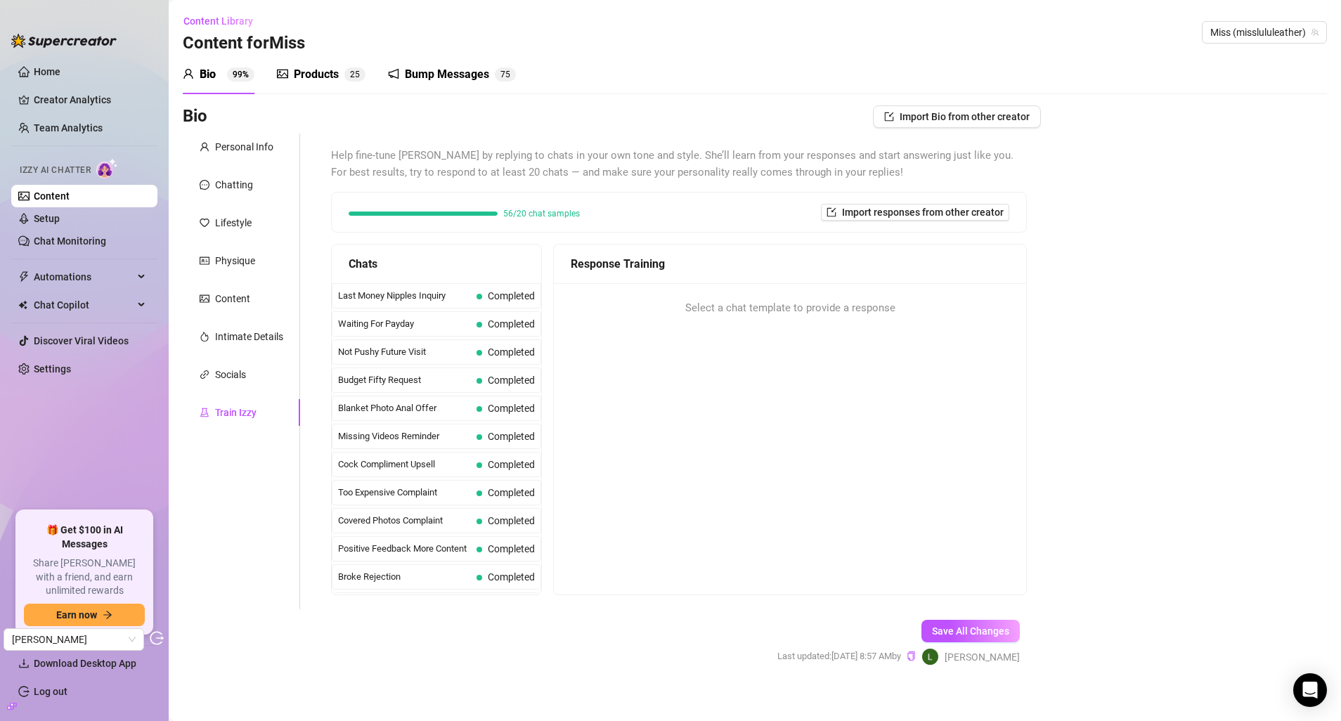
drag, startPoint x: 303, startPoint y: 84, endPoint x: 319, endPoint y: 65, distance: 25.5
click at [303, 84] on div "Products 2 5" at bounding box center [321, 74] width 89 height 39
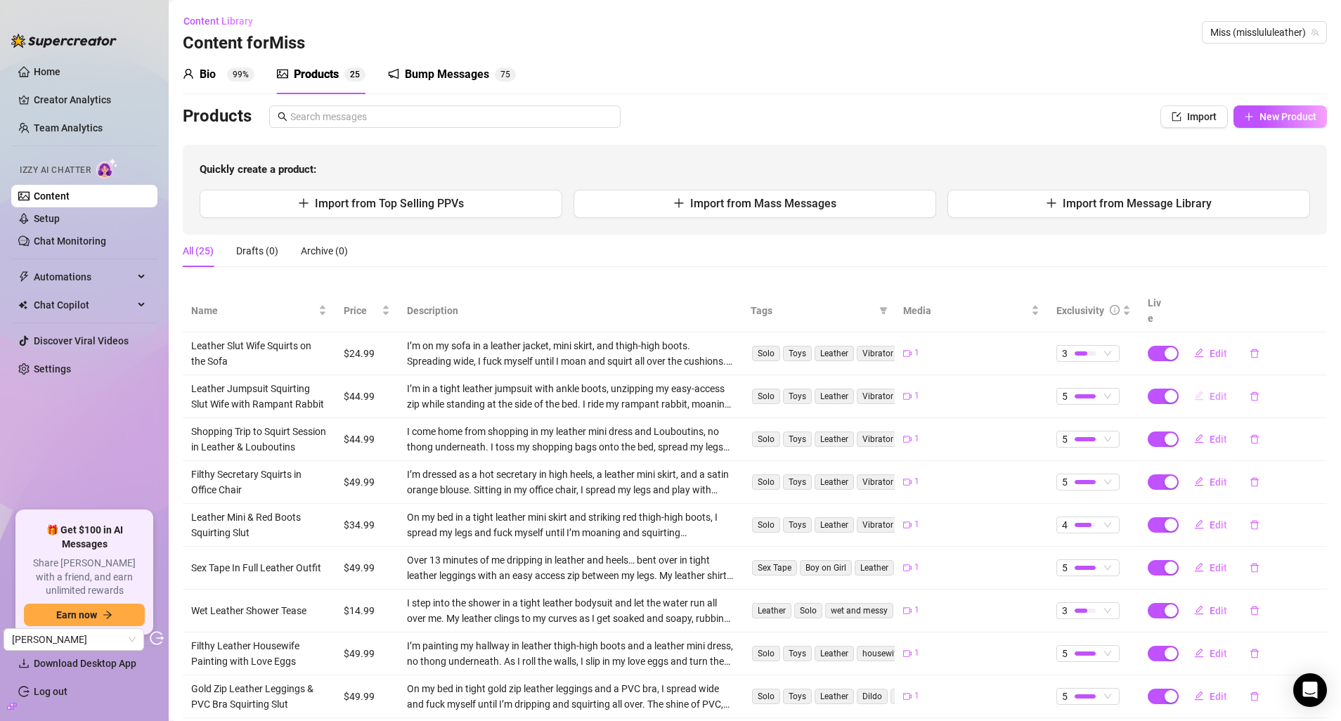
click at [1209, 391] on span "Edit" at bounding box center [1218, 396] width 18 height 11
type textarea "Zipped tight in my leather jumpsuit & ankle boots… I slide open the easy access…"
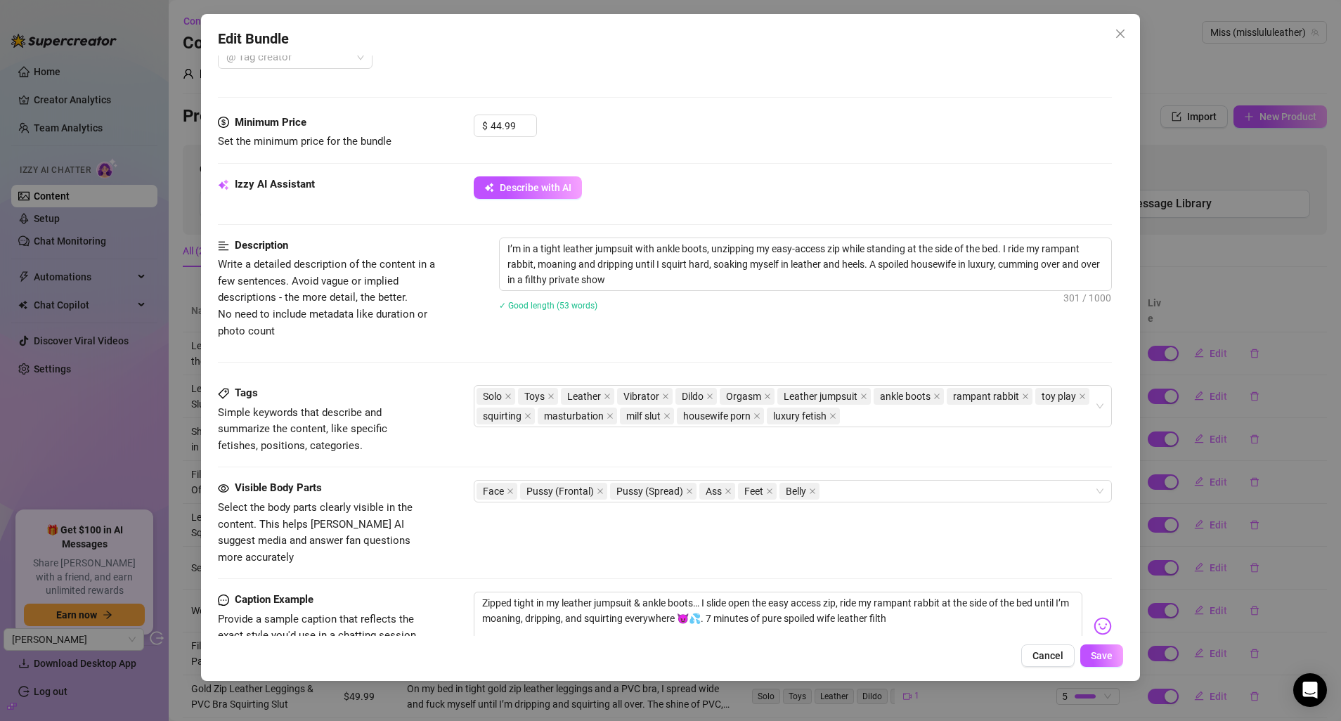
scroll to position [293, 0]
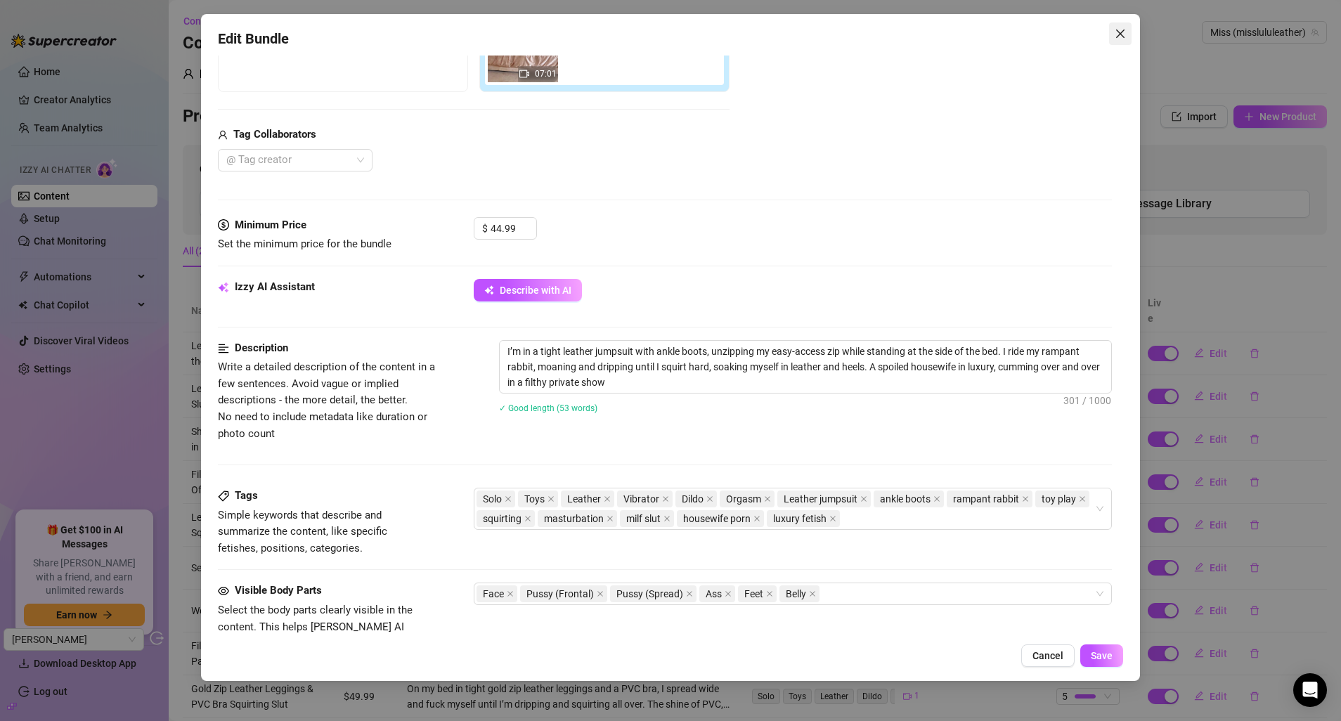
click at [1123, 39] on button "Close" at bounding box center [1120, 33] width 22 height 22
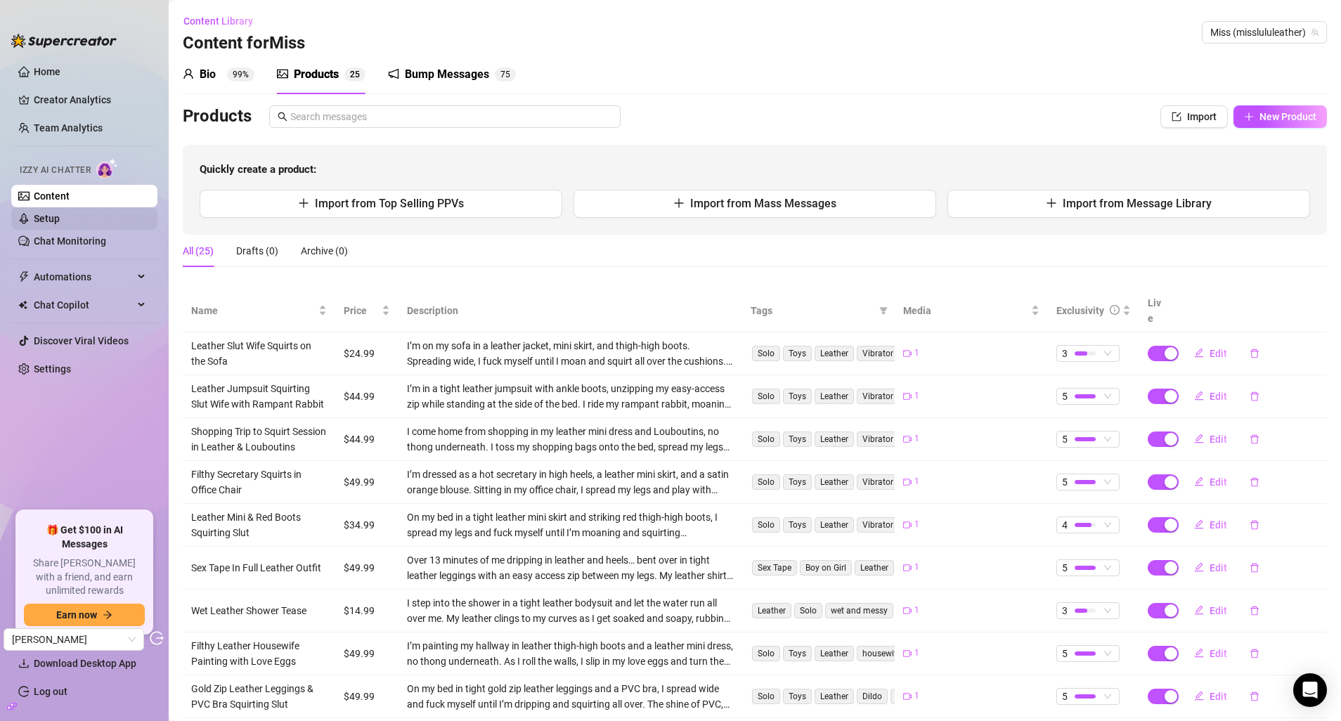
click at [60, 224] on link "Setup" at bounding box center [47, 218] width 26 height 11
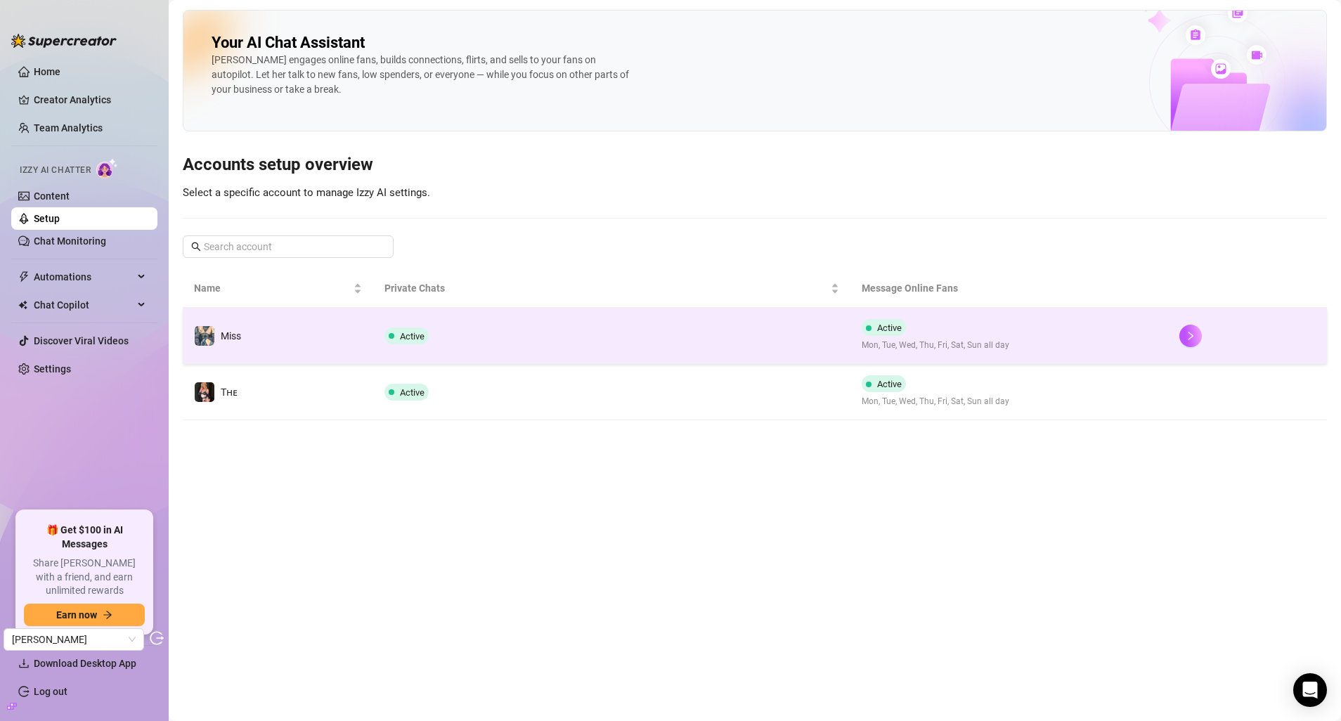
click at [353, 335] on td "Miss" at bounding box center [278, 336] width 190 height 56
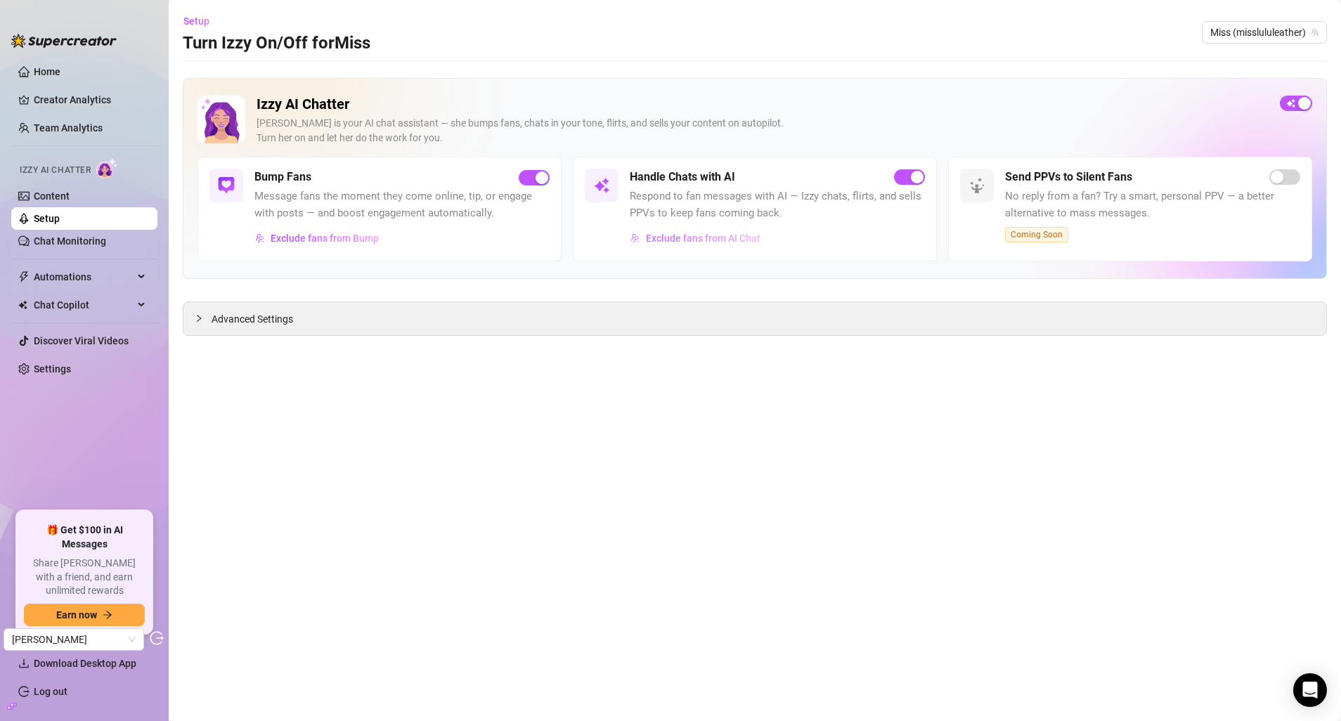
click at [694, 234] on span "Exclude fans from AI Chat" at bounding box center [703, 238] width 115 height 11
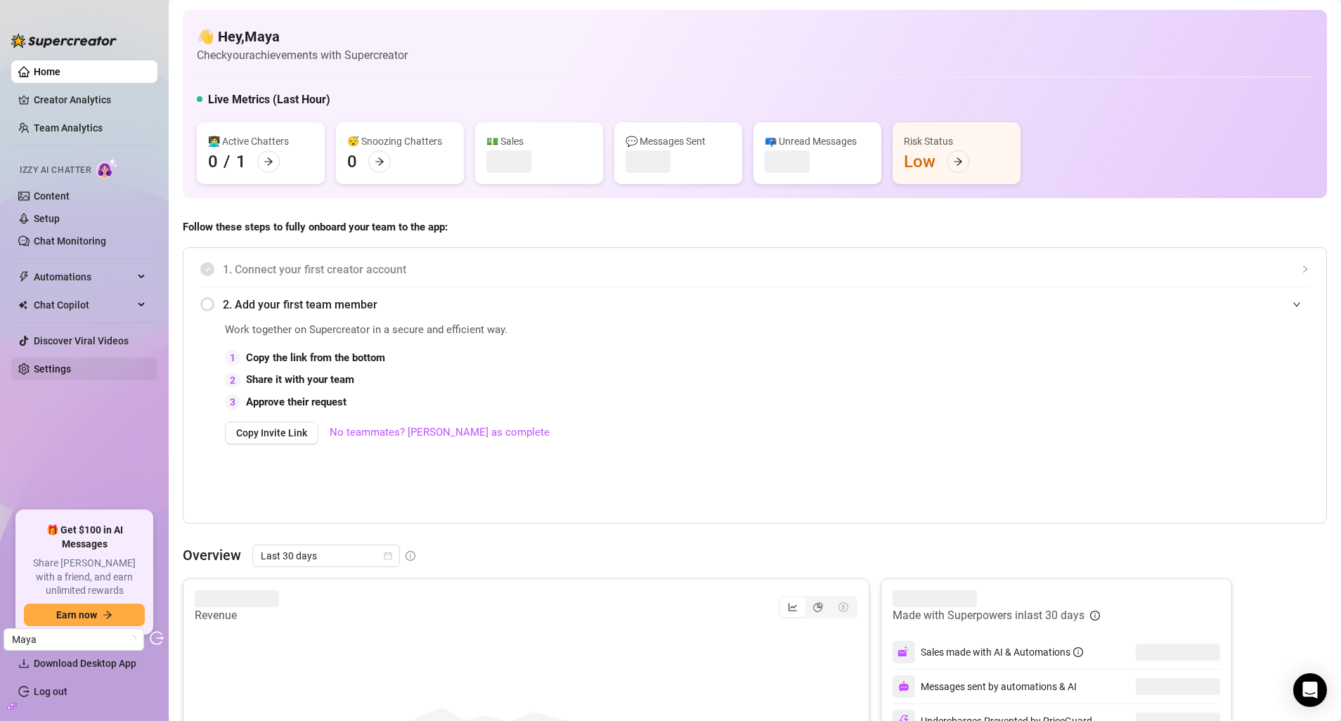
click at [60, 366] on link "Settings" at bounding box center [52, 368] width 37 height 11
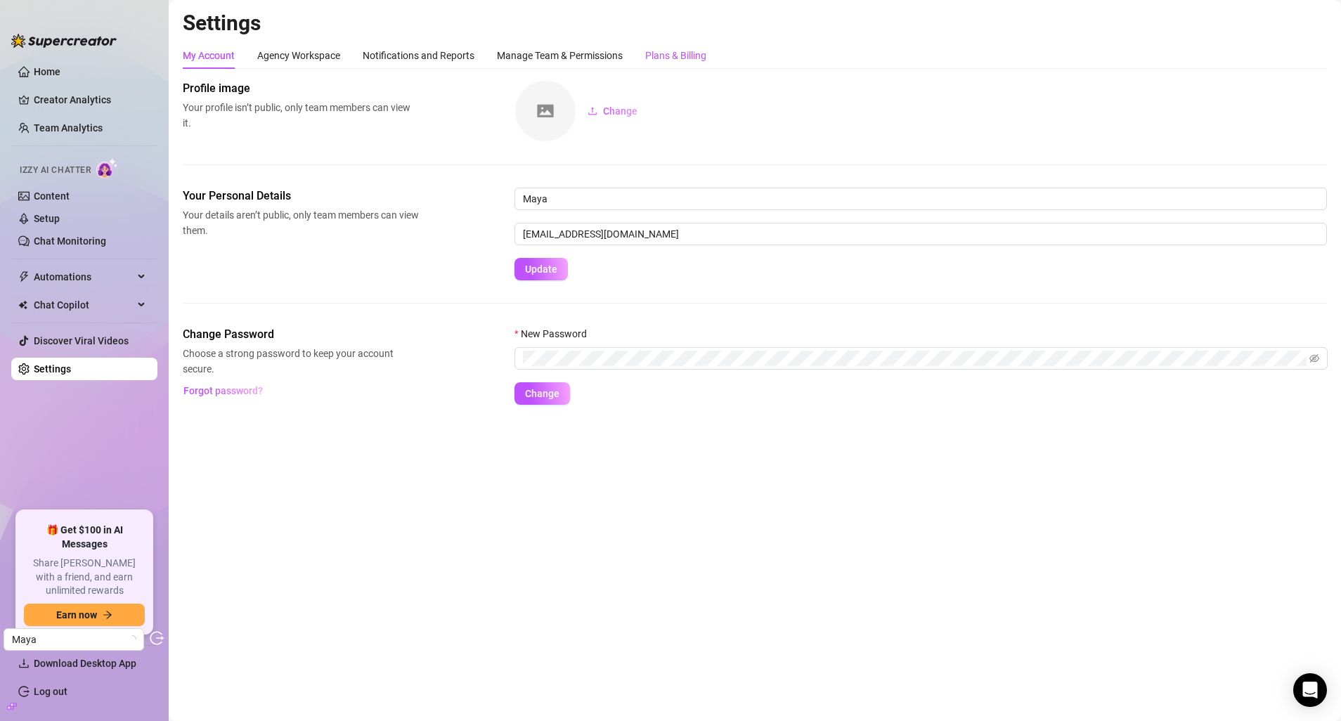
click at [670, 58] on div "Plans & Billing" at bounding box center [675, 55] width 61 height 15
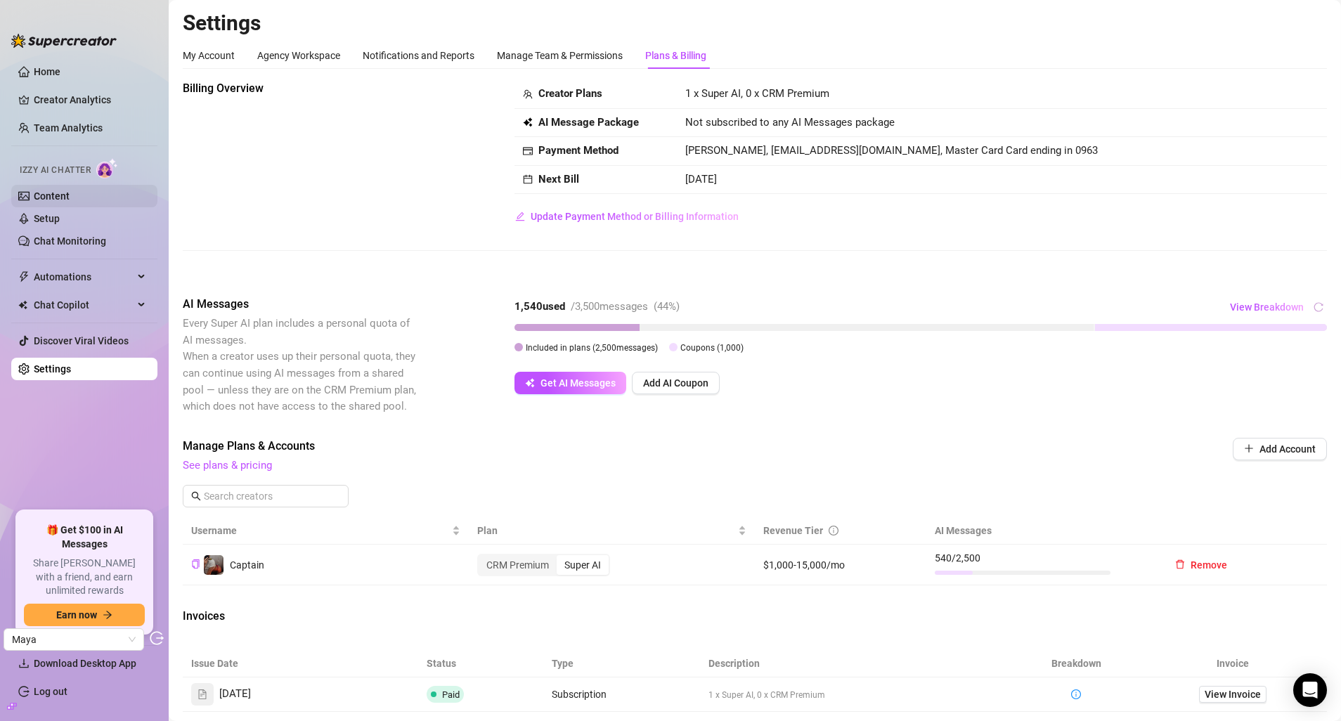
click at [68, 202] on link "Content" at bounding box center [52, 195] width 36 height 11
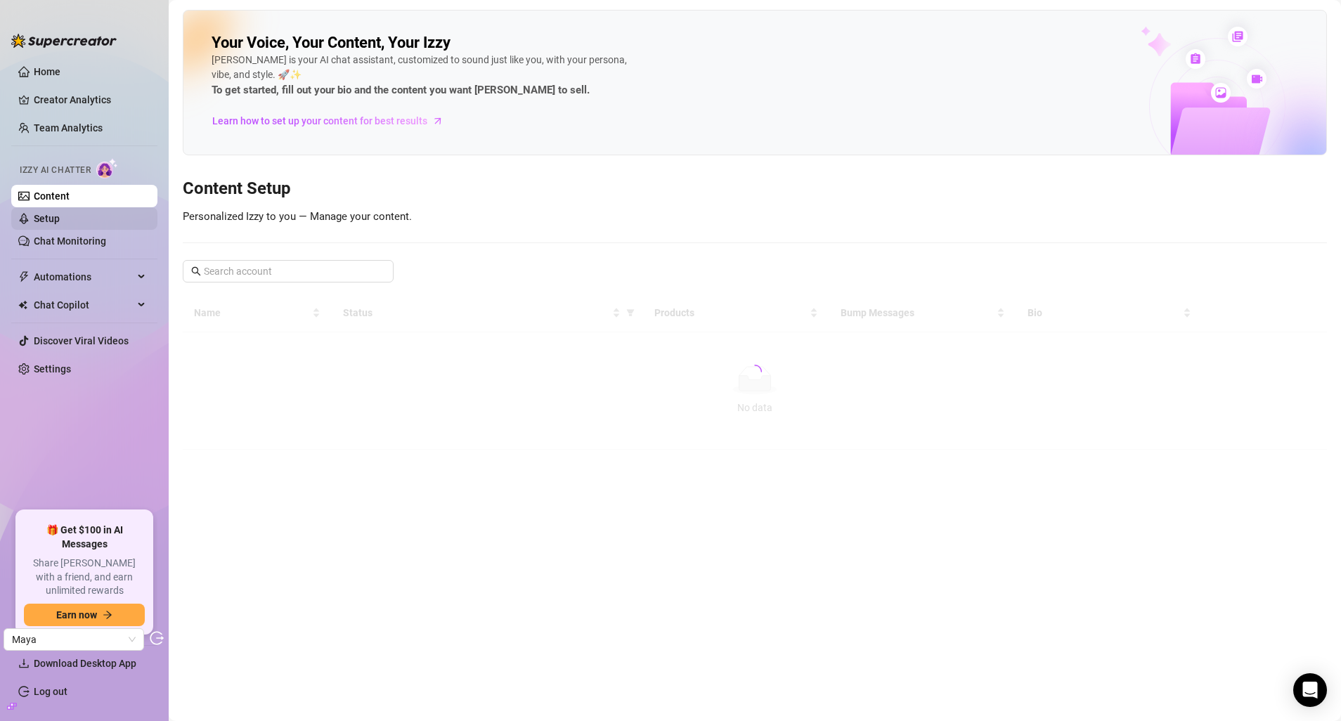
click at [60, 222] on link "Setup" at bounding box center [47, 218] width 26 height 11
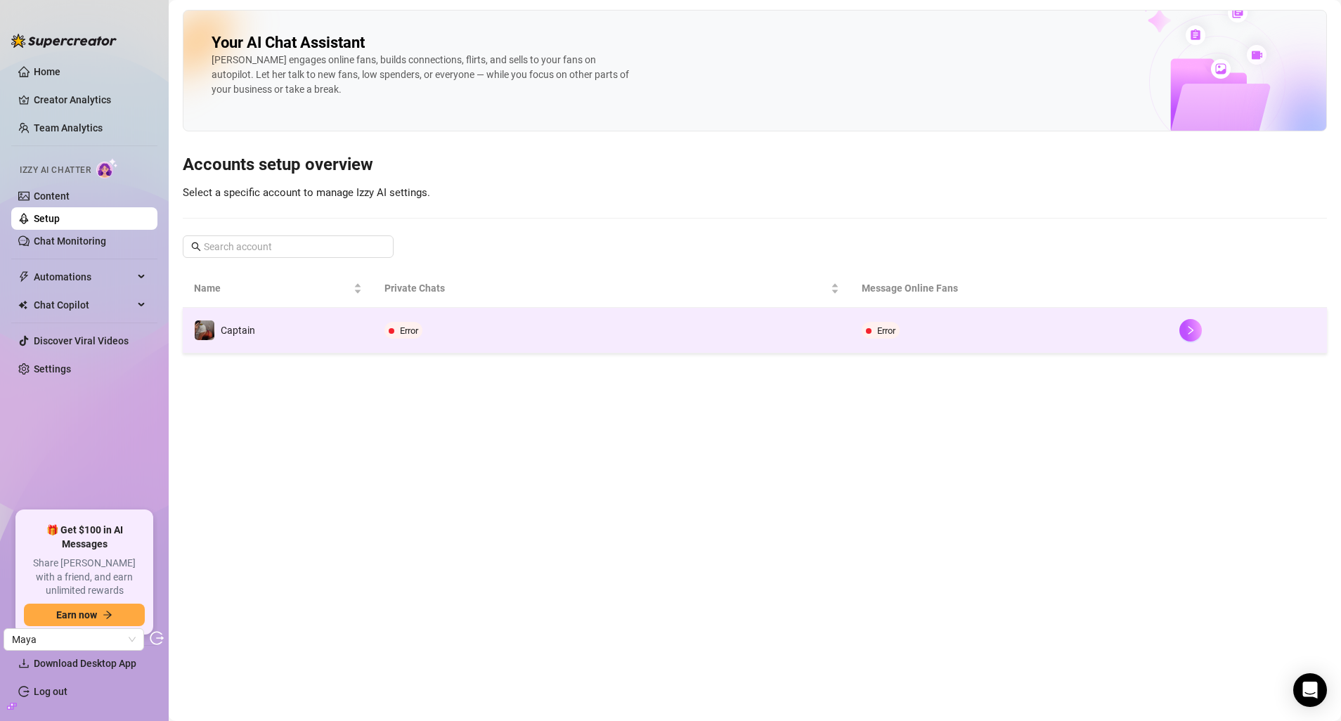
click at [288, 341] on td "Captain" at bounding box center [278, 331] width 190 height 46
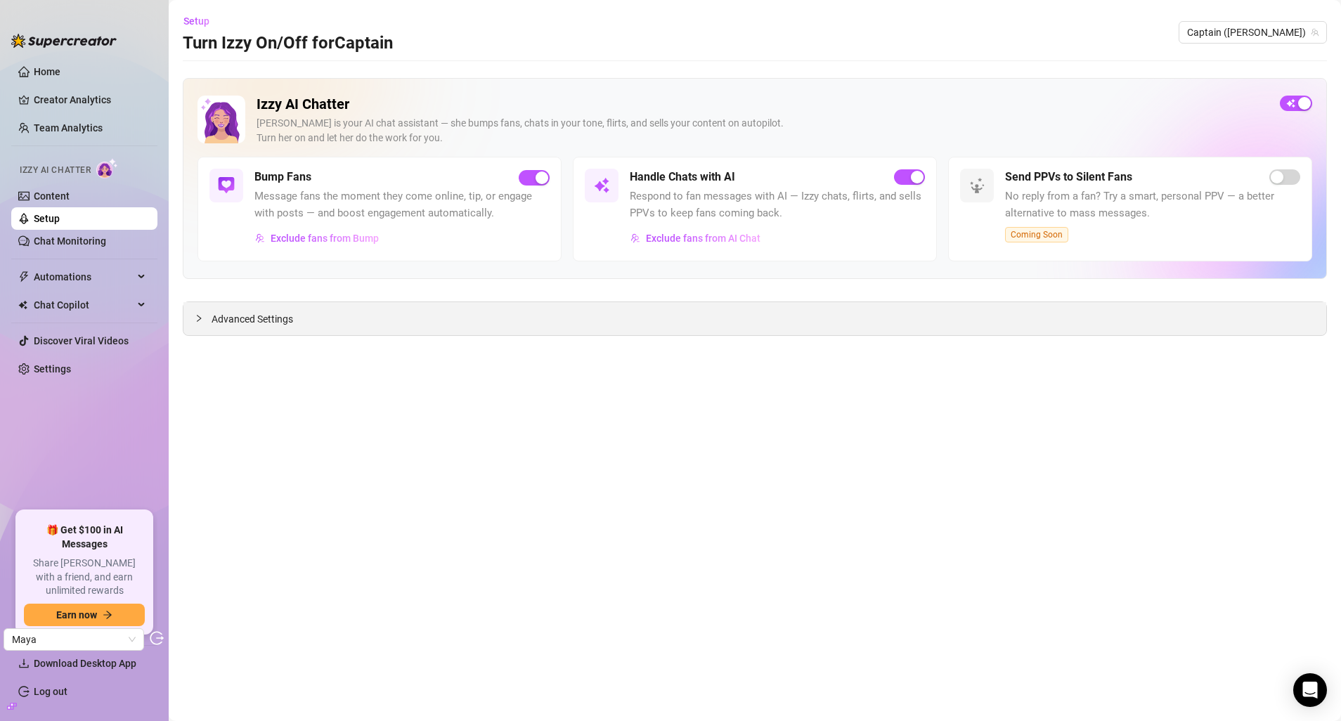
click at [243, 306] on div "Advanced Settings" at bounding box center [754, 318] width 1142 height 33
click at [237, 317] on span "Advanced Settings" at bounding box center [252, 318] width 82 height 15
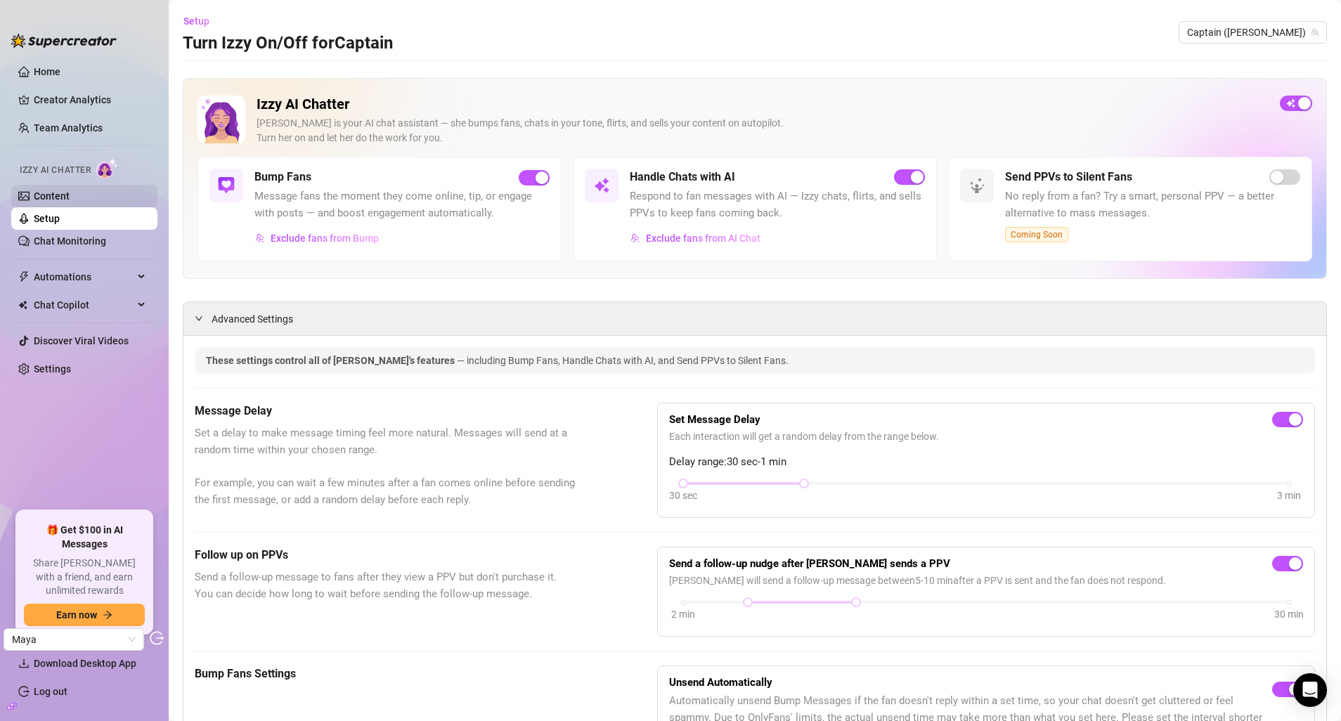
click at [70, 191] on link "Content" at bounding box center [52, 195] width 36 height 11
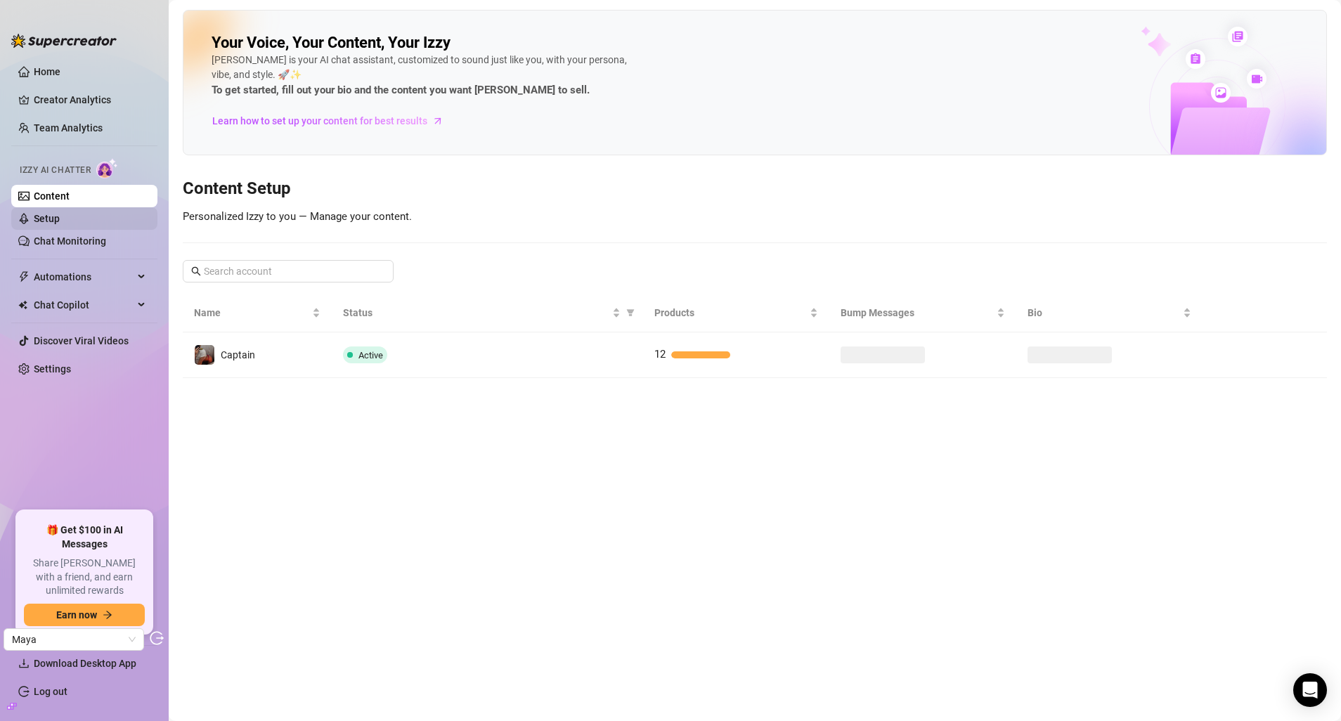
click at [60, 214] on link "Setup" at bounding box center [47, 218] width 26 height 11
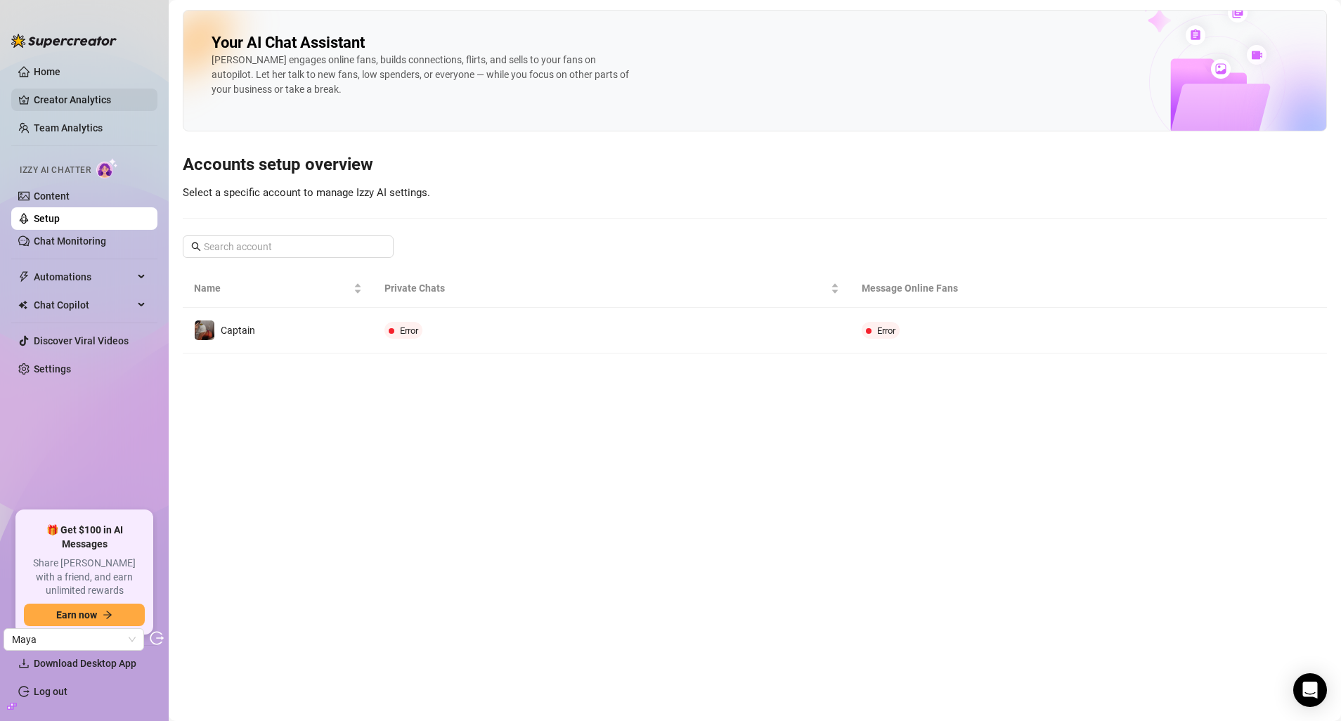
click at [66, 92] on link "Creator Analytics" at bounding box center [90, 100] width 112 height 22
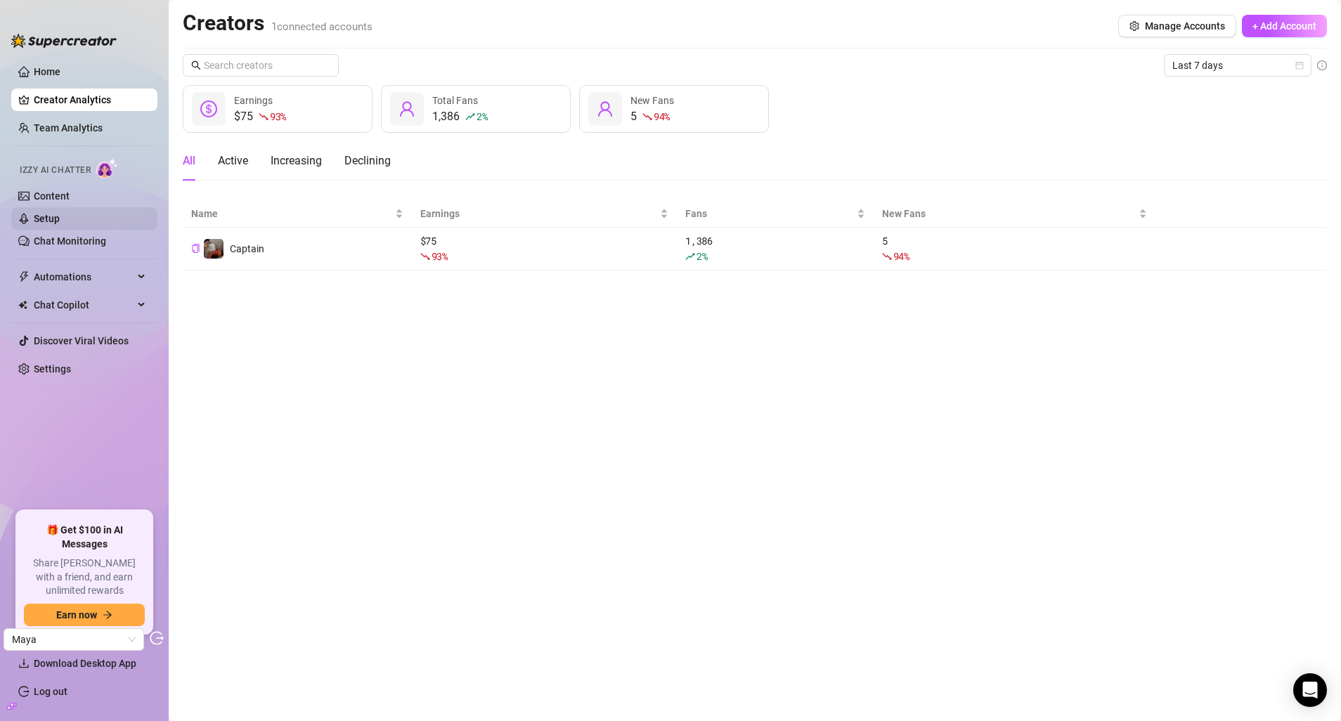
click at [60, 221] on link "Setup" at bounding box center [47, 218] width 26 height 11
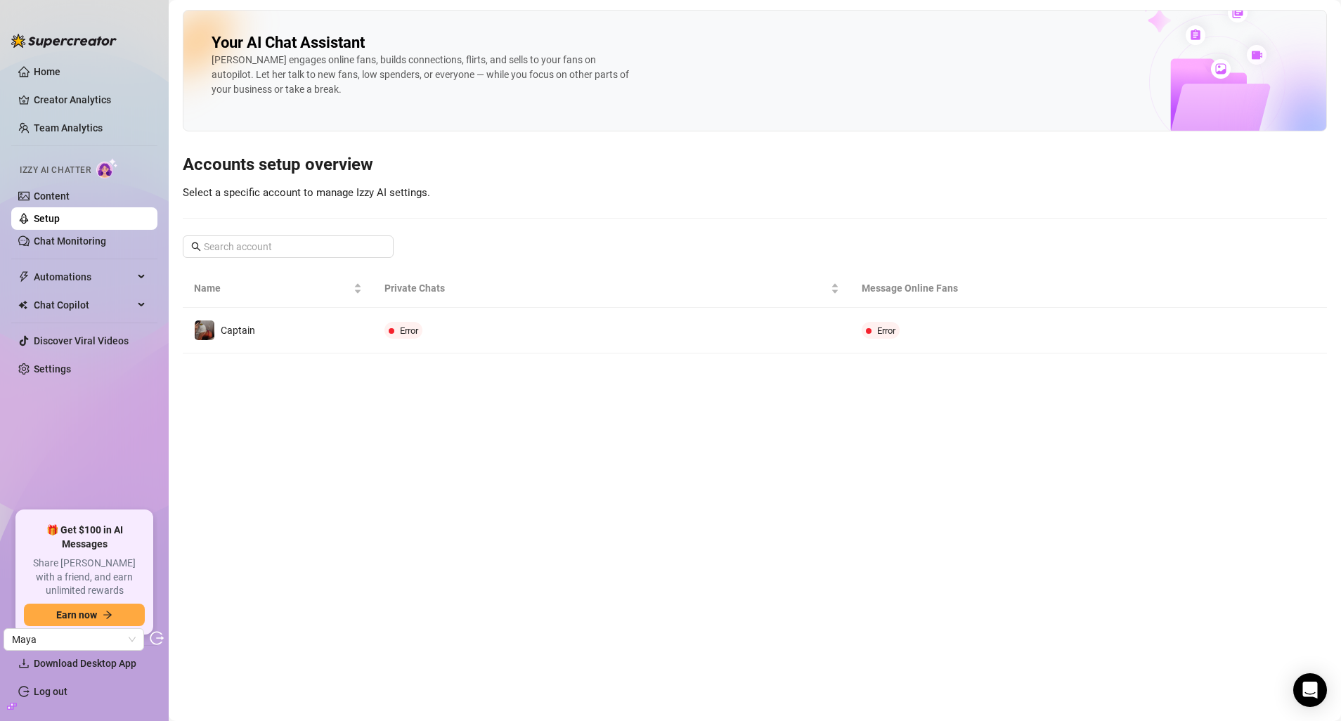
click at [115, 112] on ul "Home Creator Analytics Team Analytics Izzy AI Chatter Content Setup Chat Monito…" at bounding box center [84, 280] width 146 height 450
click at [111, 109] on link "Creator Analytics" at bounding box center [90, 100] width 112 height 22
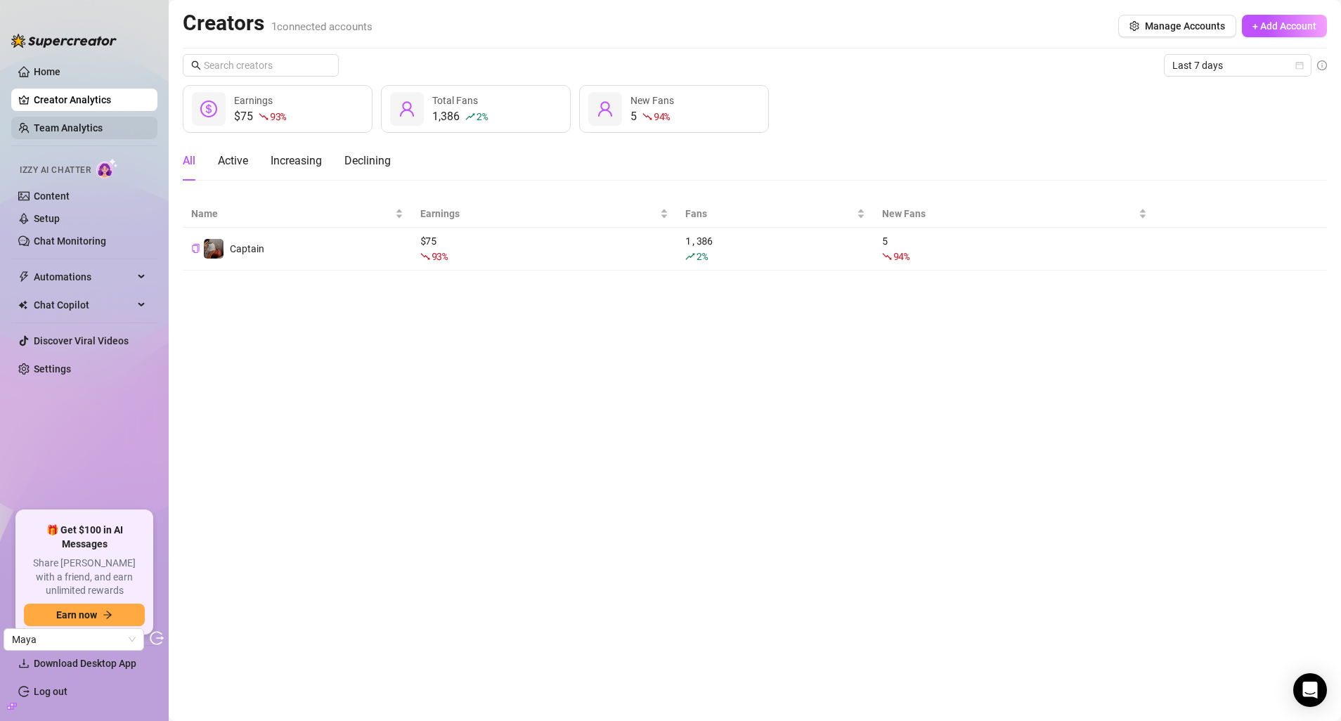
click at [103, 126] on link "Team Analytics" at bounding box center [68, 127] width 69 height 11
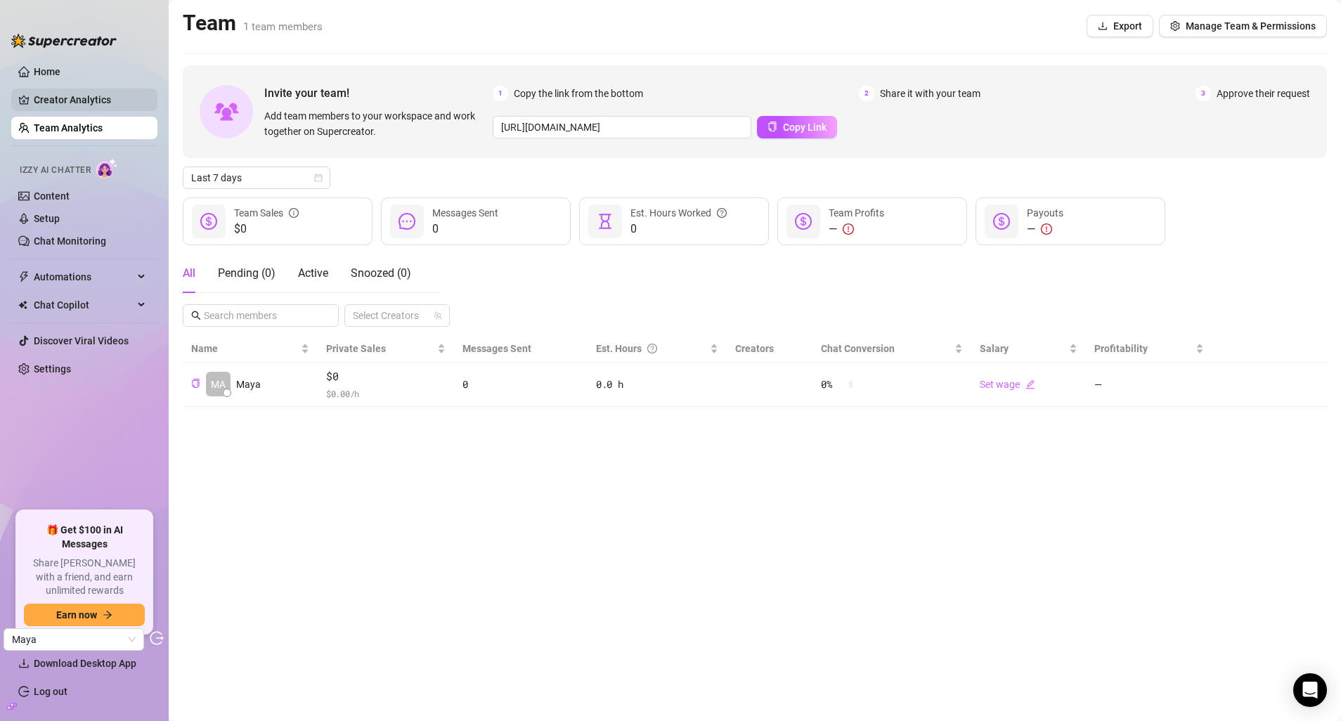
click at [107, 105] on link "Creator Analytics" at bounding box center [90, 100] width 112 height 22
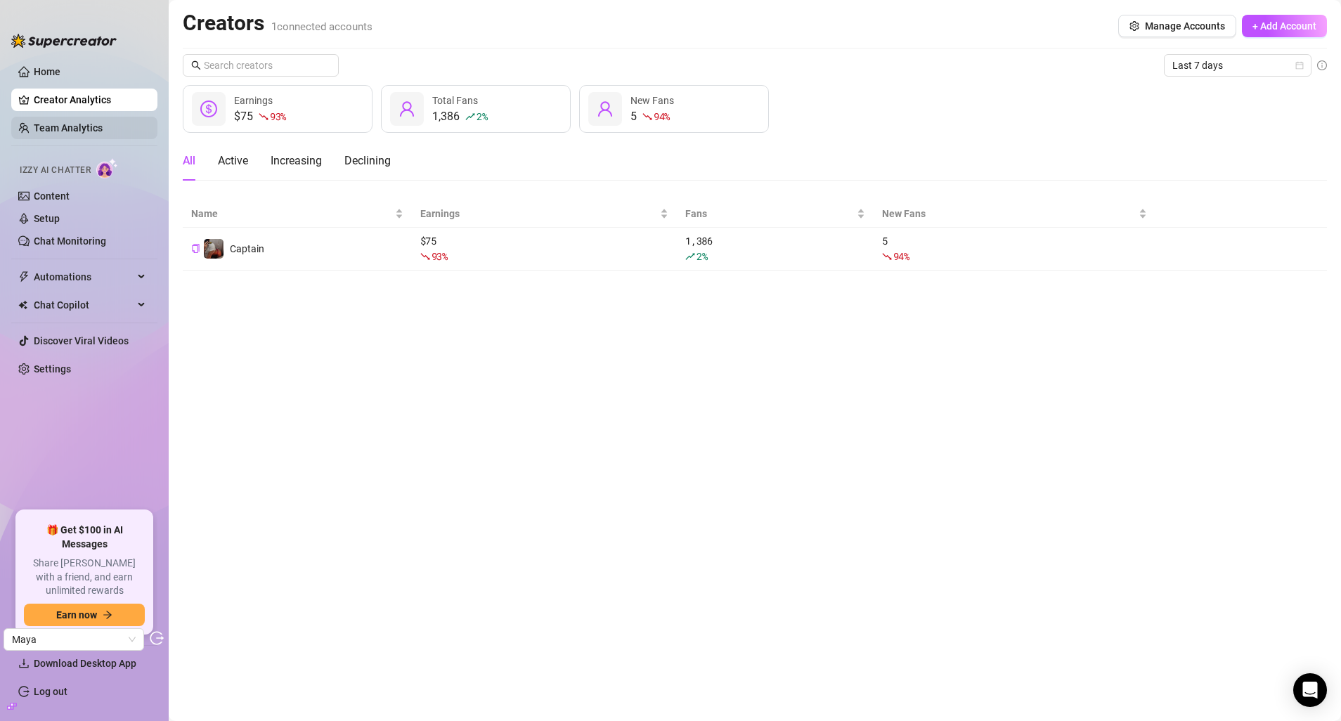
click at [103, 133] on link "Team Analytics" at bounding box center [68, 127] width 69 height 11
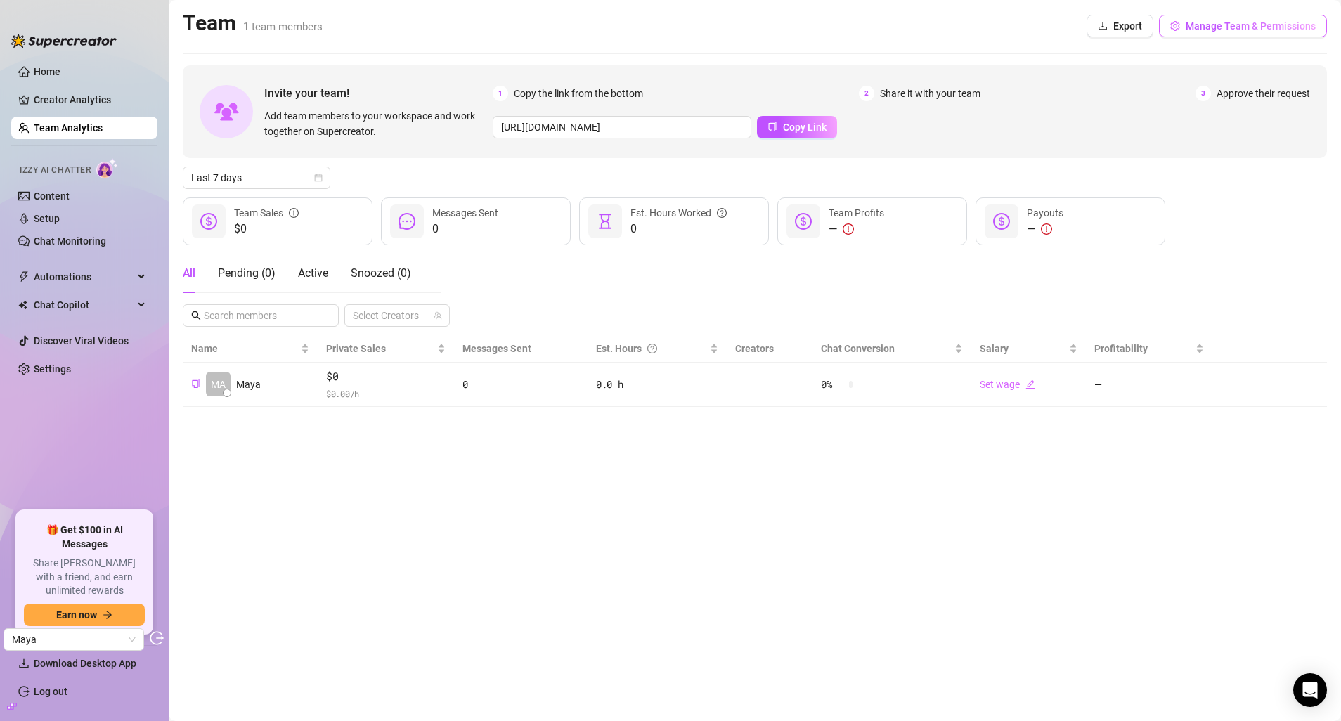
click at [1221, 22] on span "Manage Team & Permissions" at bounding box center [1250, 25] width 130 height 11
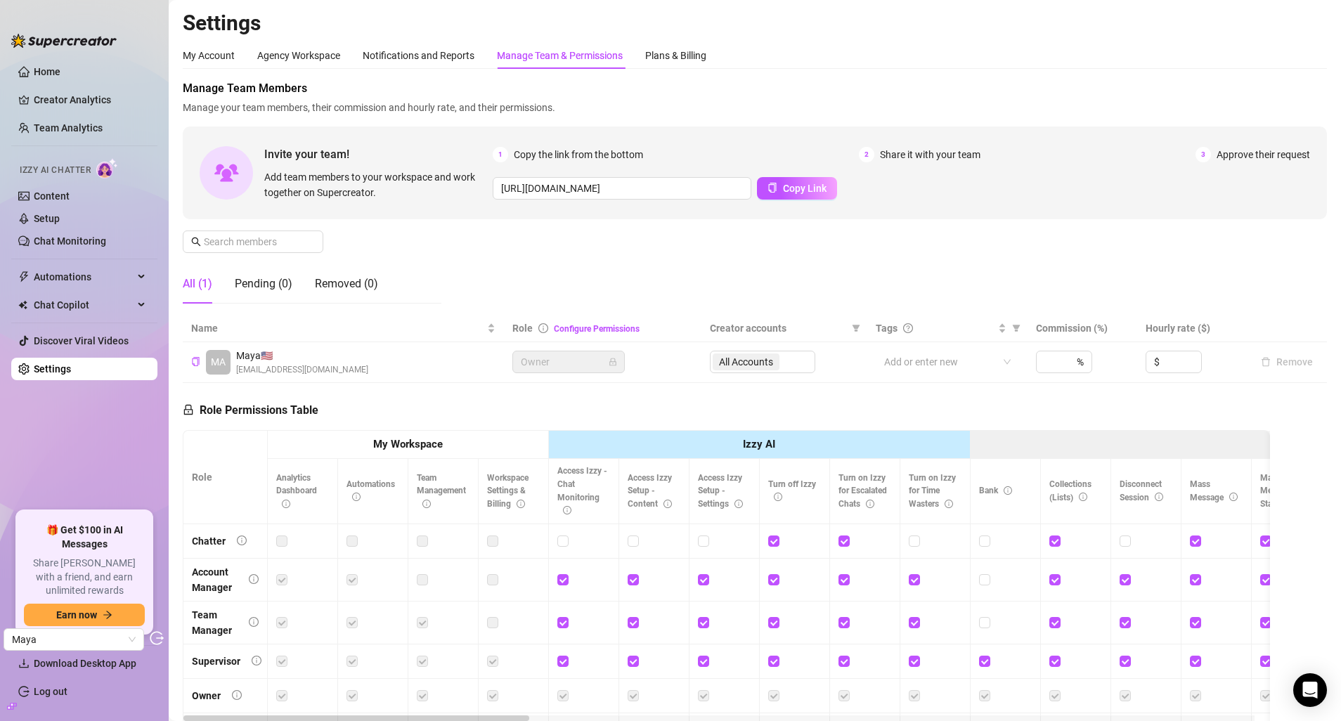
click at [597, 51] on div "Manage Team & Permissions" at bounding box center [560, 55] width 126 height 15
click at [195, 363] on icon "copy" at bounding box center [195, 361] width 9 height 9
